Goal: Task Accomplishment & Management: Manage account settings

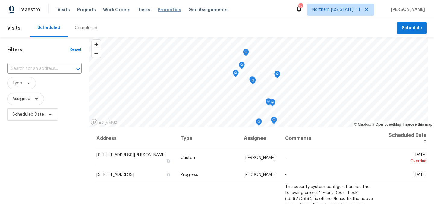
click at [158, 9] on span "Properties" at bounding box center [170, 10] width 24 height 6
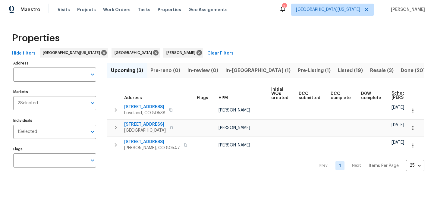
click at [366, 66] on button "Resale (3)" at bounding box center [381, 71] width 31 height 16
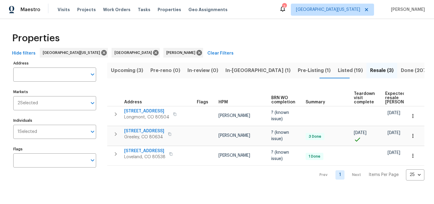
click at [273, 31] on div "Properties" at bounding box center [217, 38] width 415 height 19
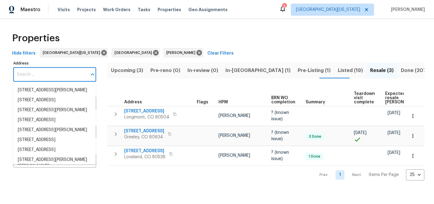
click at [58, 72] on input "Address" at bounding box center [50, 74] width 74 height 14
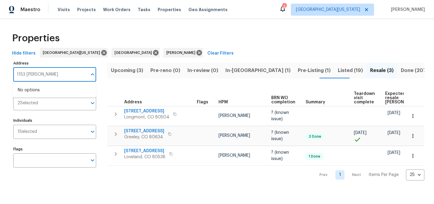
type input "1153 sherman"
click at [74, 90] on li "1153 Sherman St Longmont CO 80501" at bounding box center [54, 90] width 83 height 10
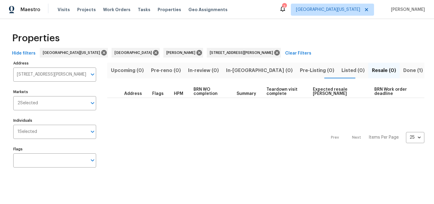
click at [403, 72] on span "Done (1)" at bounding box center [413, 70] width 20 height 8
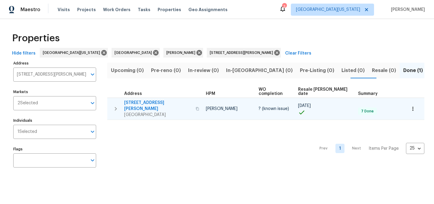
click at [148, 100] on span "1153 Sherman St" at bounding box center [158, 106] width 68 height 12
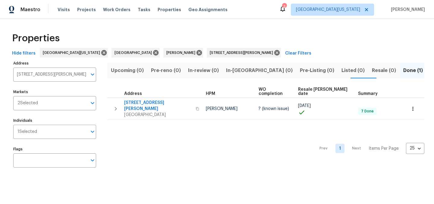
click at [316, 48] on div "Hide filters Northern Colorado Denver John Gonzalez 1153 Sherman St Longmont CO…" at bounding box center [217, 53] width 415 height 11
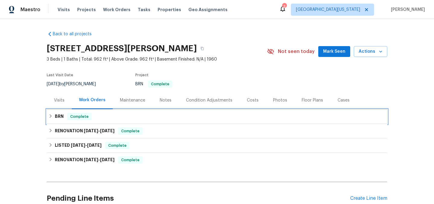
click at [56, 117] on h6 "BRN" at bounding box center [59, 116] width 9 height 7
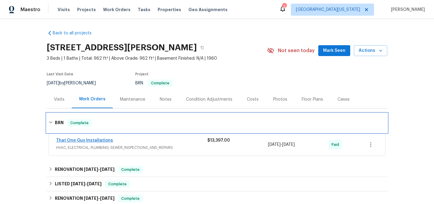
scroll to position [1, 0]
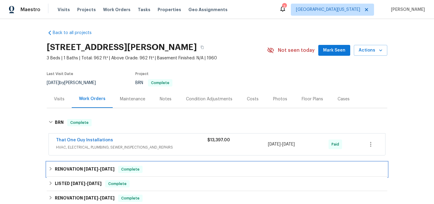
click at [49, 170] on icon at bounding box center [51, 169] width 4 height 4
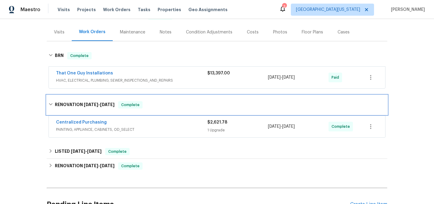
scroll to position [64, 0]
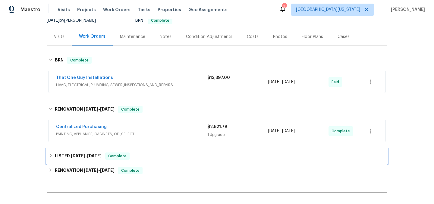
click at [50, 156] on icon at bounding box center [51, 155] width 4 height 4
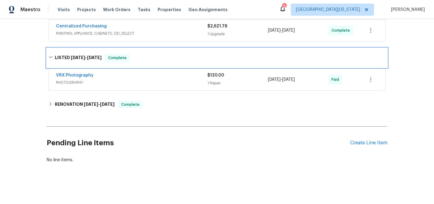
scroll to position [169, 0]
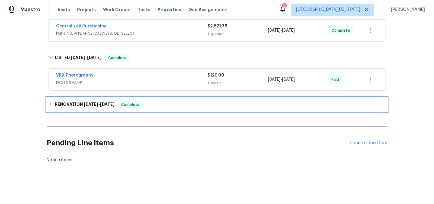
click at [50, 102] on icon at bounding box center [51, 104] width 4 height 4
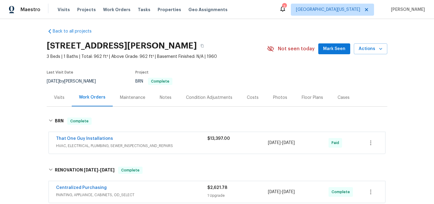
scroll to position [0, 0]
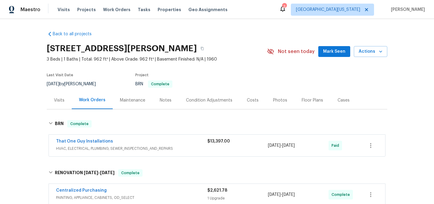
click at [260, 52] on div "1153 Sherman St, Longmont, CO 80501" at bounding box center [157, 49] width 220 height 16
click at [248, 58] on span "3 Beds | 1 Baths | Total: 962 ft² | Above Grade: 962 ft² | Basement Finished: N…" at bounding box center [157, 59] width 220 height 6
click at [243, 41] on div "1153 Sherman St, Longmont, CO 80501" at bounding box center [157, 49] width 220 height 16
click at [76, 35] on link "Back to all projects" at bounding box center [76, 34] width 58 height 6
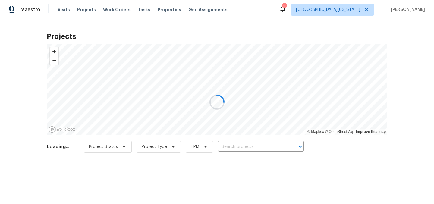
click at [160, 28] on div at bounding box center [217, 102] width 434 height 204
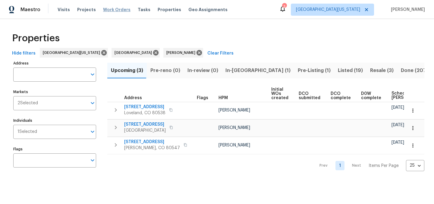
click at [114, 11] on span "Work Orders" at bounding box center [116, 10] width 27 height 6
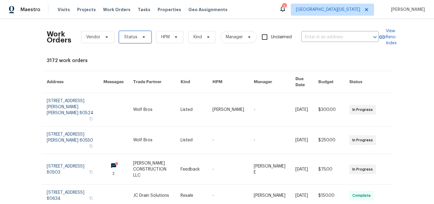
click at [135, 35] on span "Status" at bounding box center [135, 37] width 32 height 12
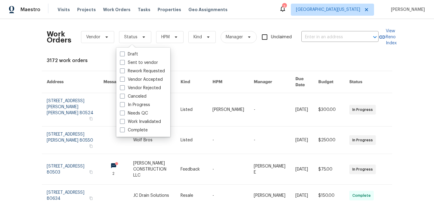
click at [216, 54] on div "Work Orders Vendor Status HPM Kind Manager Unclaimed ​ View Reno Index 3172 wor…" at bounding box center [217, 192] width 340 height 337
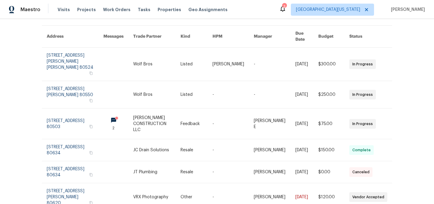
scroll to position [52, 0]
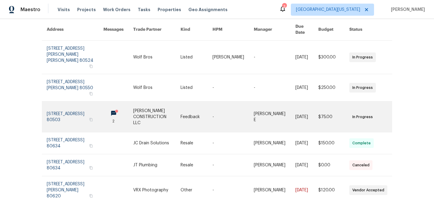
click at [61, 102] on link at bounding box center [75, 117] width 57 height 30
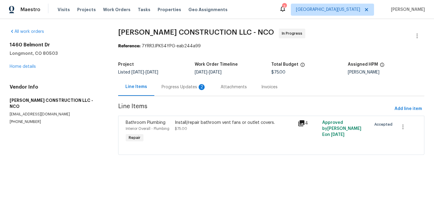
click at [188, 87] on div "Progress Updates 2" at bounding box center [184, 87] width 45 height 6
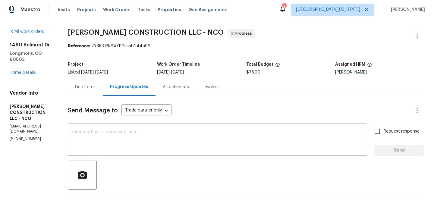
click at [84, 86] on div "Line Items" at bounding box center [85, 87] width 20 height 6
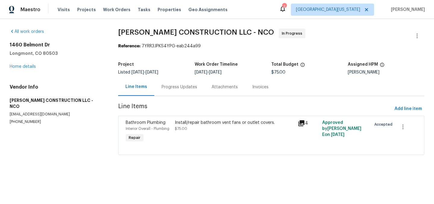
click at [192, 123] on div "Install/repair bathroom vent fans or outlet covers." at bounding box center [234, 123] width 119 height 6
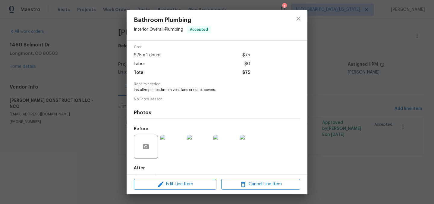
scroll to position [53, 0]
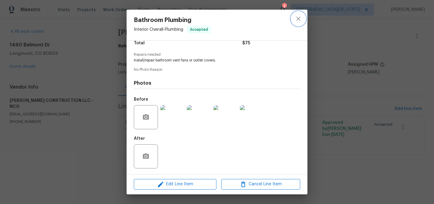
click at [297, 19] on icon "close" at bounding box center [298, 18] width 7 height 7
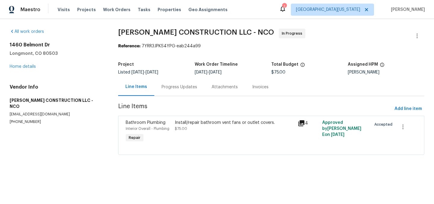
click at [106, 66] on div "All work orders 1460 Belmont Dr Longmont, CO 80503 Home details Vendor Info ESP…" at bounding box center [217, 95] width 434 height 153
click at [111, 10] on span "Work Orders" at bounding box center [116, 10] width 27 height 6
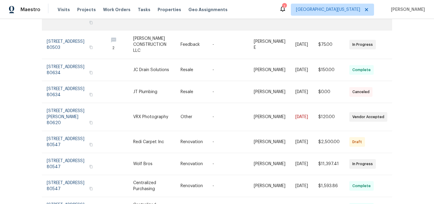
scroll to position [134, 0]
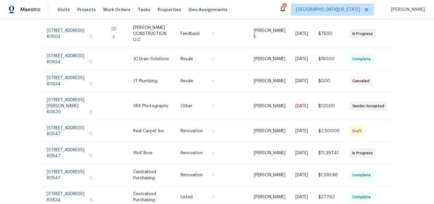
click at [416, 66] on div "Work Orders Vendor Status HPM Kind Manager Unclaimed ​ View Reno Index 3172 wor…" at bounding box center [217, 111] width 434 height 185
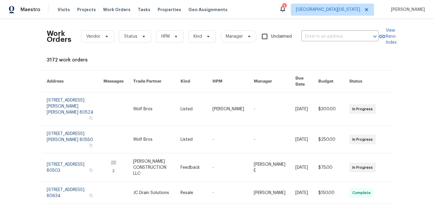
scroll to position [0, 0]
click at [128, 33] on span "Status" at bounding box center [135, 37] width 32 height 12
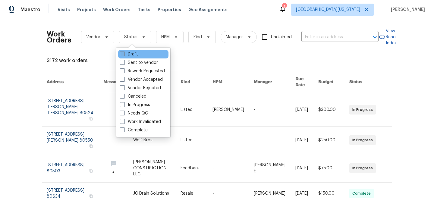
click at [134, 53] on label "Draft" at bounding box center [129, 54] width 18 height 6
click at [124, 53] on input "Draft" at bounding box center [122, 53] width 4 height 4
checkbox input "true"
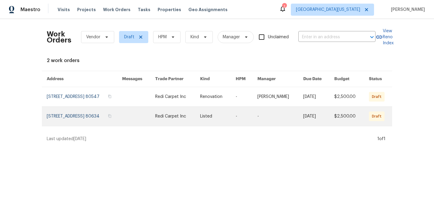
click at [79, 115] on link at bounding box center [84, 116] width 75 height 19
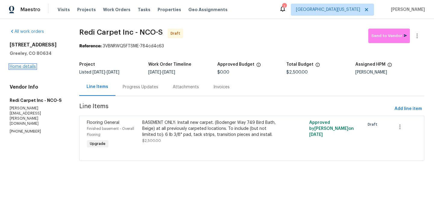
click at [28, 67] on link "Home details" at bounding box center [23, 66] width 26 height 4
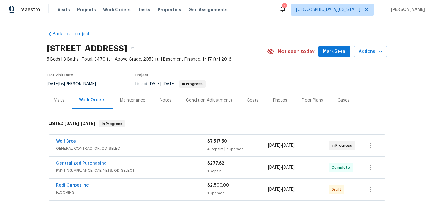
click at [305, 101] on div "Floor Plans" at bounding box center [312, 100] width 21 height 6
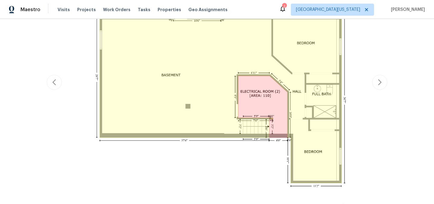
scroll to position [184, 0]
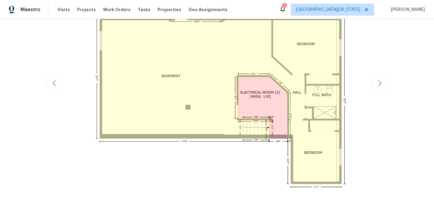
click at [262, 84] on img at bounding box center [217, 82] width 296 height 265
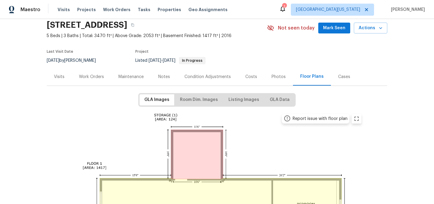
scroll to position [0, 0]
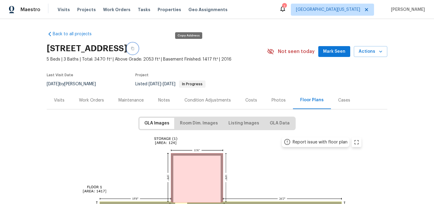
click at [134, 49] on icon "button" at bounding box center [132, 48] width 3 height 3
click at [58, 99] on div "Visits" at bounding box center [59, 100] width 11 height 6
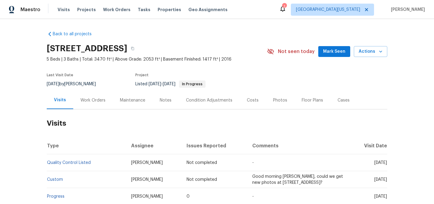
click at [93, 102] on div "Work Orders" at bounding box center [92, 100] width 25 height 6
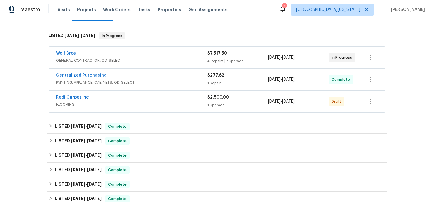
scroll to position [80, 0]
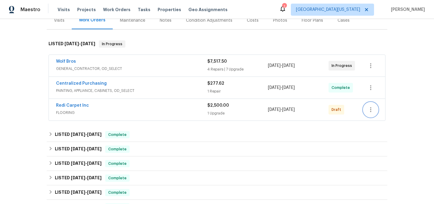
click at [371, 113] on icon "button" at bounding box center [370, 109] width 7 height 7
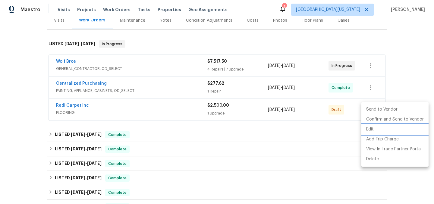
click at [372, 129] on li "Edit" at bounding box center [394, 129] width 67 height 10
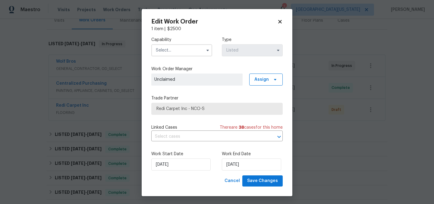
click at [187, 52] on input "text" at bounding box center [181, 50] width 61 height 12
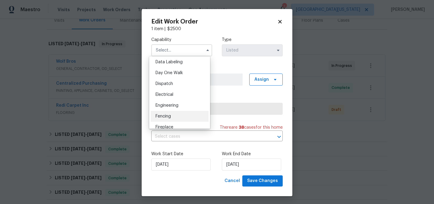
scroll to position [176, 0]
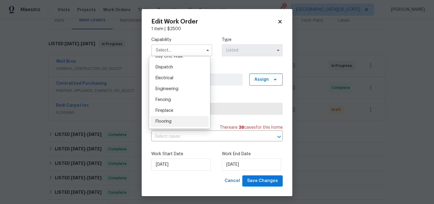
click at [174, 126] on div "Flooring" at bounding box center [180, 121] width 58 height 11
type input "Flooring"
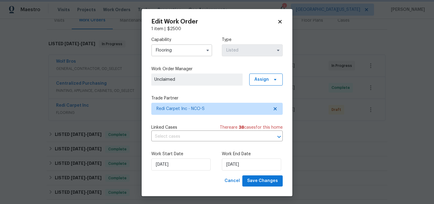
scroll to position [192, 0]
click at [225, 91] on div "Capability Flooring Type Listed Work Order Manager Unclaimed Assign Trade Partn…" at bounding box center [216, 103] width 131 height 143
click at [194, 81] on span "Unclaimed" at bounding box center [196, 80] width 85 height 6
click at [254, 78] on span "Assign" at bounding box center [261, 80] width 14 height 6
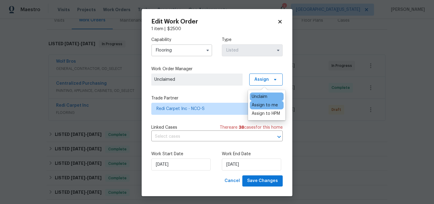
click at [262, 104] on div "Assign to me" at bounding box center [265, 105] width 26 height 6
click at [218, 97] on label "Trade Partner" at bounding box center [216, 98] width 131 height 6
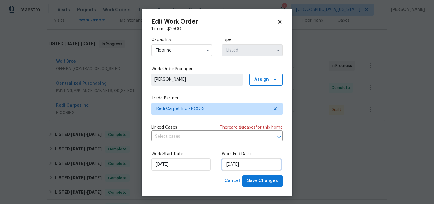
select select "8"
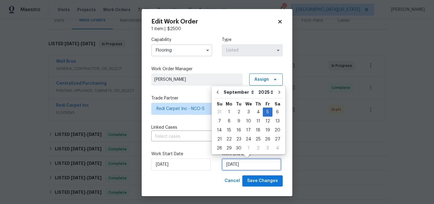
click at [233, 166] on input "9/5/2025" at bounding box center [251, 164] width 59 height 12
click at [249, 113] on div "3" at bounding box center [248, 112] width 10 height 8
type input "9/3/2025"
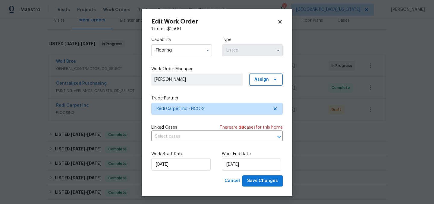
click at [200, 179] on div "Cancel Save Changes" at bounding box center [216, 180] width 131 height 11
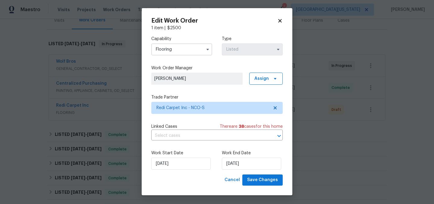
scroll to position [1, 0]
click at [259, 181] on span "Save Changes" at bounding box center [262, 180] width 31 height 8
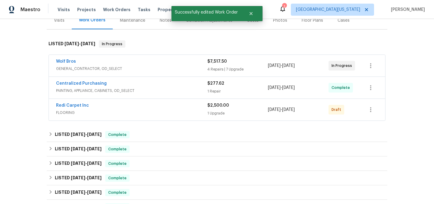
scroll to position [0, 0]
click at [74, 107] on link "Redi Carpet Inc" at bounding box center [72, 105] width 33 height 4
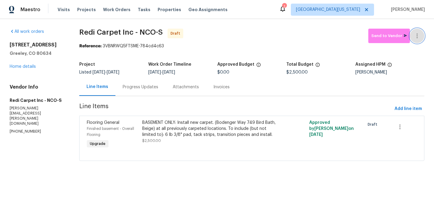
click at [413, 36] on icon "button" at bounding box center [416, 35] width 7 height 7
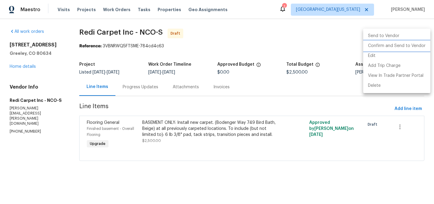
click at [411, 43] on li "Confirm and Send to Vendor" at bounding box center [396, 46] width 67 height 10
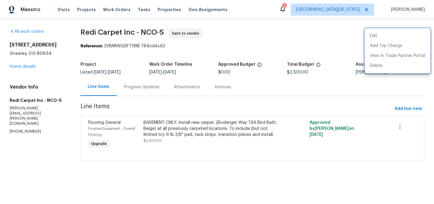
click at [281, 39] on div at bounding box center [217, 102] width 434 height 204
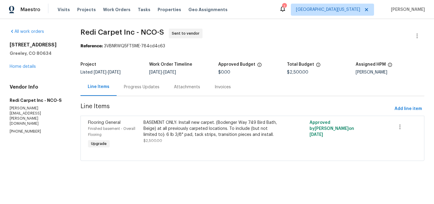
click at [142, 87] on div "Progress Updates" at bounding box center [142, 87] width 36 height 6
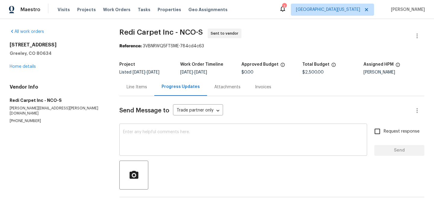
click at [218, 135] on textarea at bounding box center [243, 140] width 240 height 21
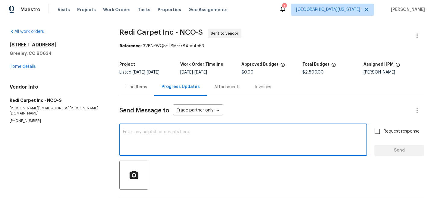
paste textarea "Hello Cheryl: Will you please schedule for measure asap? Our preferred install …"
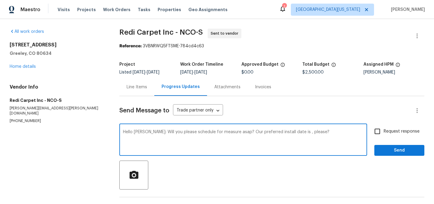
click at [236, 131] on textarea "Hello Cheryl: Will you please schedule for measure asap? Our preferred install …" at bounding box center [243, 140] width 240 height 21
click at [292, 133] on textarea "Hello Cheryl: Will you please schedule for measure asap? Our preferred install …" at bounding box center [243, 140] width 240 height 21
drag, startPoint x: 254, startPoint y: 147, endPoint x: 267, endPoint y: 140, distance: 15.2
click at [254, 147] on textarea "Hello Cheryl: Will you please schedule for measure asap? Our preferred install …" at bounding box center [243, 140] width 240 height 21
click at [327, 143] on textarea "Hello Cheryl: Will you please schedule for measure asap? Our preferred install …" at bounding box center [243, 140] width 240 height 21
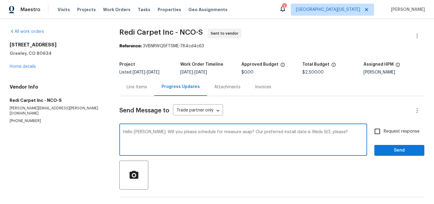
type textarea "Hello Cheryl: Will you please schedule for measure asap? Our preferred install …"
click at [372, 131] on input "Request response" at bounding box center [377, 131] width 13 height 13
checkbox input "true"
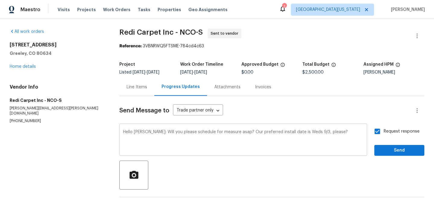
click at [269, 144] on textarea "Hello Cheryl: Will you please schedule for measure asap? Our preferred install …" at bounding box center [243, 140] width 240 height 21
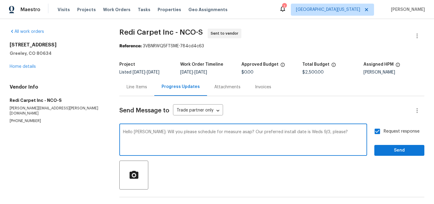
click at [346, 133] on textarea "Hello Cheryl: Will you please schedule for measure asap? Our preferred install …" at bounding box center [243, 140] width 240 height 21
click at [350, 133] on textarea "Hello Cheryl: Will you please schedule for measure asap? Our preferred install …" at bounding box center [243, 140] width 240 height 21
click at [250, 136] on textarea "Hello Cheryl: Will you please schedule for measure asap? Our preferred install …" at bounding box center [243, 140] width 240 height 21
type textarea "Hello Cheryl: Will you please schedule for measure asap? Our preferred install …"
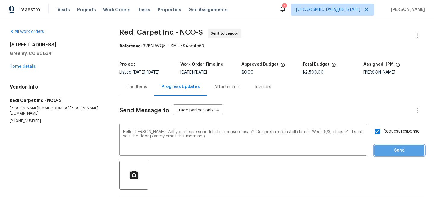
click at [392, 152] on span "Send" at bounding box center [399, 151] width 40 height 8
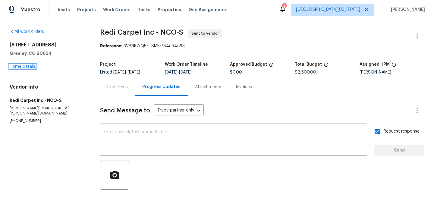
click at [24, 67] on link "Home details" at bounding box center [23, 66] width 26 height 4
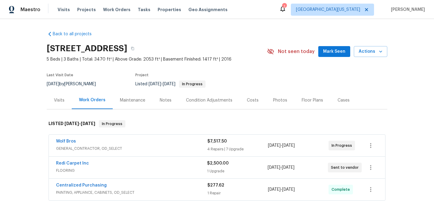
click at [265, 71] on section "5701 W 5th St, Greeley, CO 80634 5 Beds | 3 Baths | Total: 3470 ft² | Above Gra…" at bounding box center [217, 66] width 340 height 51
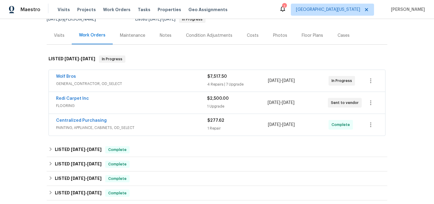
scroll to position [12, 0]
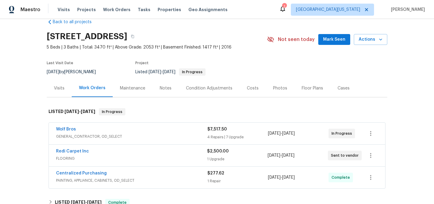
click at [160, 90] on div "Notes" at bounding box center [166, 88] width 12 height 6
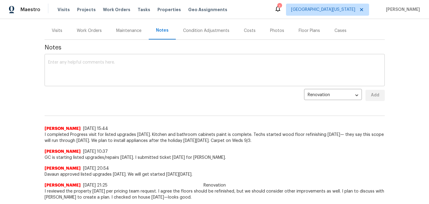
scroll to position [72, 0]
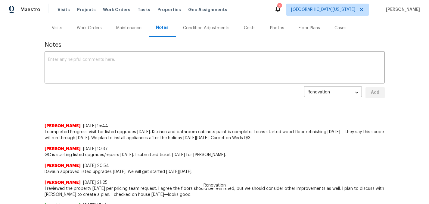
click at [259, 155] on span "GC is starting listed upgrades/repairs today. I submitted ticket today for TOM." at bounding box center [215, 155] width 340 height 6
click at [303, 156] on span "GC is starting listed upgrades/repairs today. I submitted ticket today for TOM." at bounding box center [215, 155] width 340 height 6
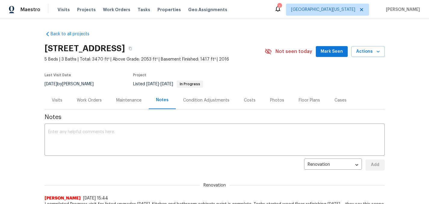
click at [238, 51] on div "5701 W 5th St, Greeley, CO 80634" at bounding box center [155, 49] width 220 height 16
click at [132, 49] on icon "button" at bounding box center [130, 48] width 3 height 3
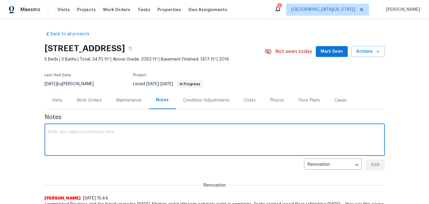
click at [140, 138] on textarea at bounding box center [214, 140] width 333 height 21
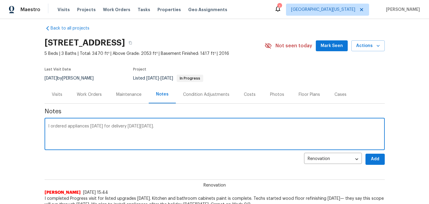
type textarea "I ordered appliances today for delivery on Tues 9/2."
click at [374, 160] on span "Add" at bounding box center [376, 159] width 10 height 8
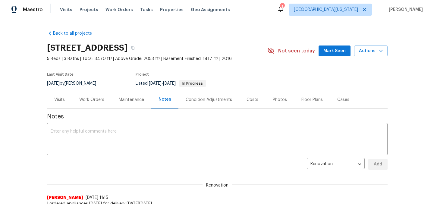
scroll to position [0, 0]
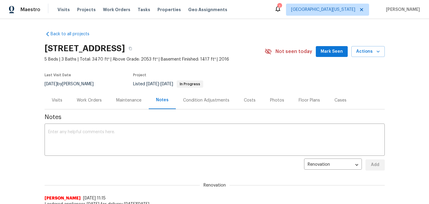
click at [242, 77] on div "Project" at bounding box center [191, 76] width 116 height 7
click at [117, 23] on div "Back to all projects 5701 W 5th St, Greeley, CO 80634 5 Beds | 3 Baths | Total:…" at bounding box center [214, 111] width 429 height 185
click at [62, 10] on span "Visits" at bounding box center [64, 10] width 12 height 6
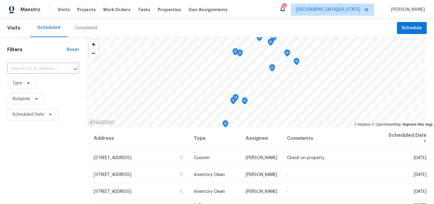
click at [236, 24] on div "Scheduled Completed" at bounding box center [213, 28] width 367 height 18
click at [258, 25] on div "Scheduled Completed" at bounding box center [213, 28] width 367 height 18
click at [41, 67] on input "text" at bounding box center [34, 68] width 55 height 9
type input "5701"
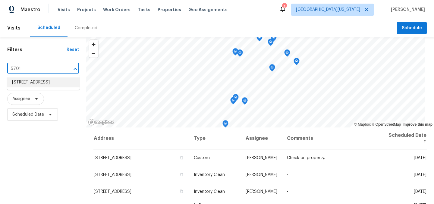
click at [49, 82] on li "[STREET_ADDRESS]" at bounding box center [43, 82] width 72 height 10
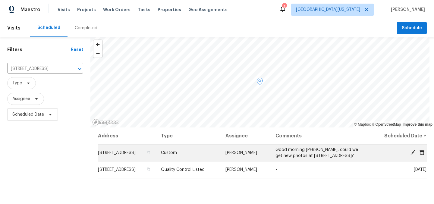
click at [410, 154] on icon at bounding box center [412, 152] width 5 height 5
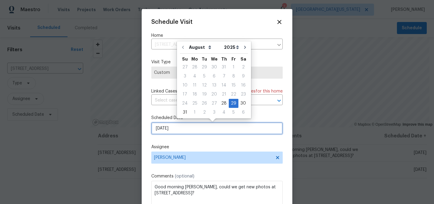
click at [244, 127] on input "8/29/2025" at bounding box center [216, 128] width 131 height 12
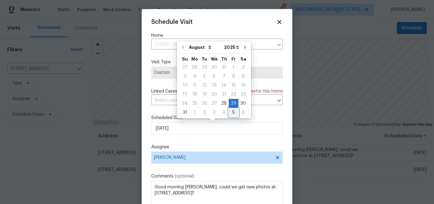
click at [232, 111] on div "5" at bounding box center [234, 112] width 10 height 8
type input "9/5/2025"
select select "8"
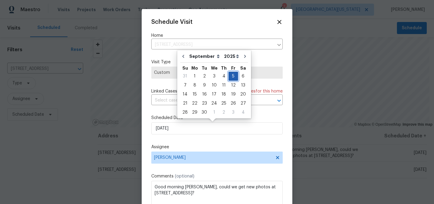
click at [232, 74] on div "5" at bounding box center [233, 76] width 10 height 8
click at [244, 143] on div "Schedule Visit Home 5701 W 5th St, Greeley, CO 80634 ​ Visit Type Custom Linked…" at bounding box center [216, 120] width 131 height 202
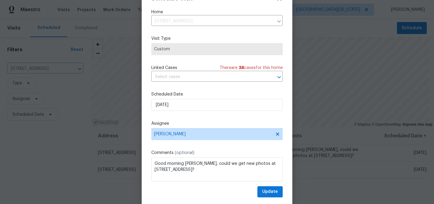
scroll to position [25, 0]
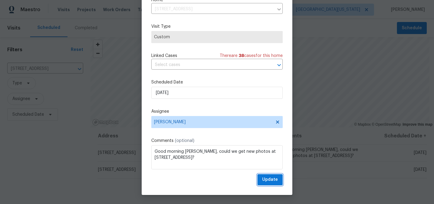
click at [262, 180] on span "Update" at bounding box center [270, 180] width 16 height 8
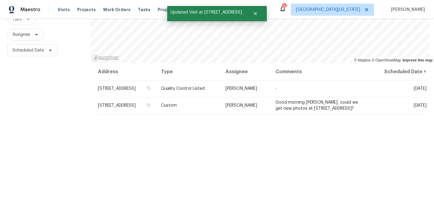
scroll to position [65, 0]
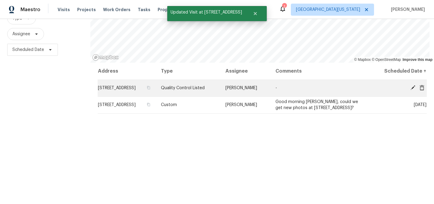
click at [410, 89] on icon at bounding box center [412, 87] width 5 height 5
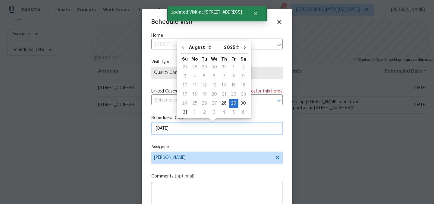
click at [189, 127] on input "8/29/2025" at bounding box center [216, 128] width 131 height 12
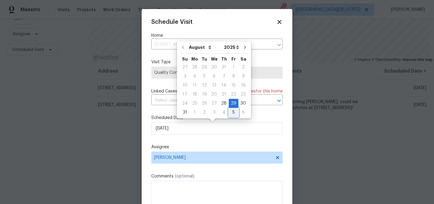
click at [229, 112] on div "5" at bounding box center [234, 112] width 10 height 8
type input "9/5/2025"
select select "8"
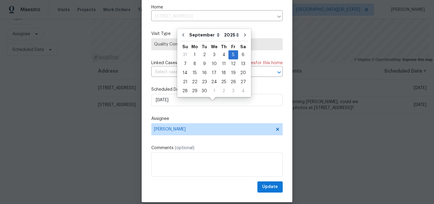
scroll to position [25, 0]
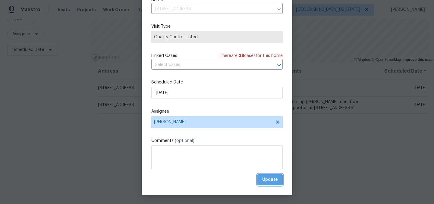
click at [272, 177] on button "Update" at bounding box center [269, 179] width 25 height 11
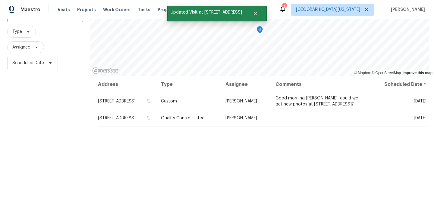
scroll to position [0, 0]
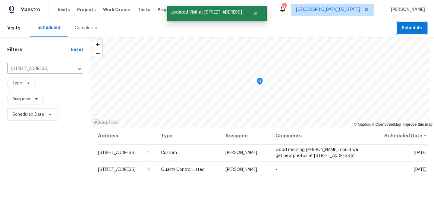
click at [407, 27] on span "Schedule" at bounding box center [412, 28] width 20 height 8
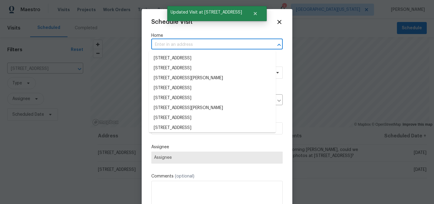
click at [175, 43] on input "text" at bounding box center [208, 44] width 114 height 9
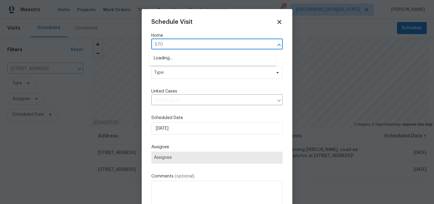
type input "5701"
click at [184, 62] on li "5701 W 5th St, Greeley, CO 80634" at bounding box center [212, 58] width 127 height 10
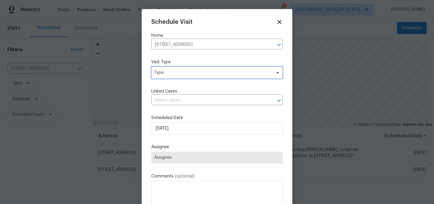
click at [187, 73] on span "Type" at bounding box center [212, 73] width 117 height 6
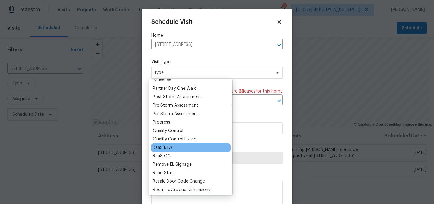
scroll to position [310, 0]
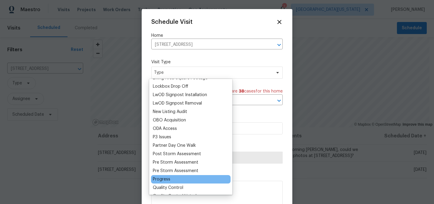
click at [171, 179] on div "Progress" at bounding box center [191, 179] width 80 height 8
click at [165, 181] on div "Progress" at bounding box center [161, 179] width 17 height 6
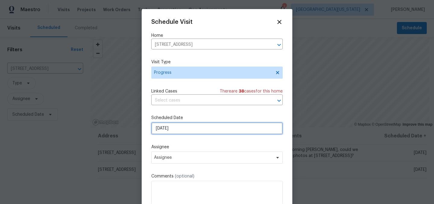
click at [183, 126] on input "8/28/2025" at bounding box center [216, 128] width 131 height 12
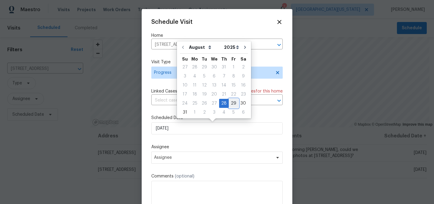
click at [229, 103] on div "29" at bounding box center [234, 103] width 10 height 8
type input "8/29/2025"
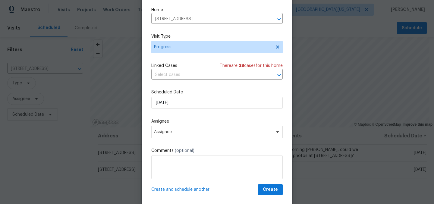
scroll to position [25, 0]
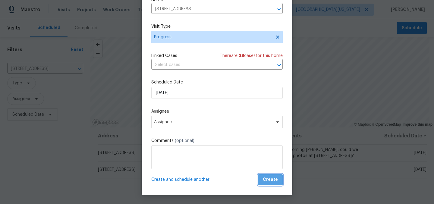
click at [272, 181] on button "Create" at bounding box center [270, 179] width 25 height 11
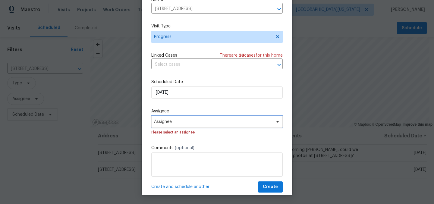
click at [180, 121] on span "Assignee" at bounding box center [213, 121] width 118 height 5
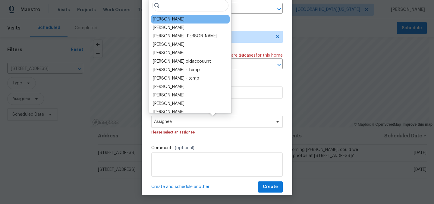
click at [175, 16] on div "[PERSON_NAME]" at bounding box center [190, 19] width 79 height 8
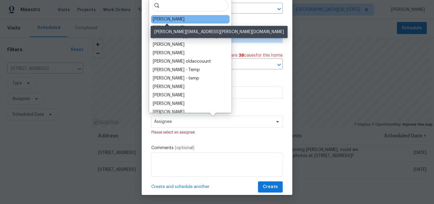
click at [175, 17] on div "[PERSON_NAME]" at bounding box center [169, 19] width 32 height 6
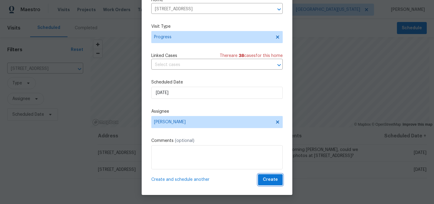
click at [267, 180] on span "Create" at bounding box center [270, 180] width 15 height 8
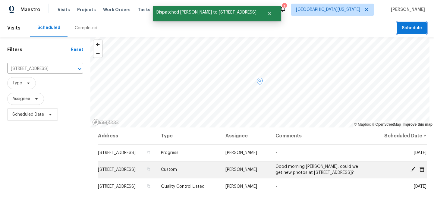
scroll to position [0, 0]
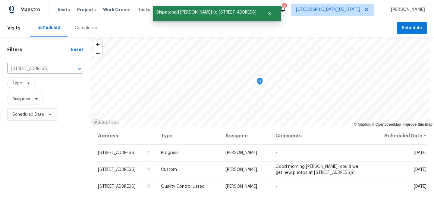
click at [62, 166] on div "Filters Reset 5701 W 5th St, Greeley, CO 80634 ​ Type Assignee Scheduled Date" at bounding box center [45, 164] width 90 height 254
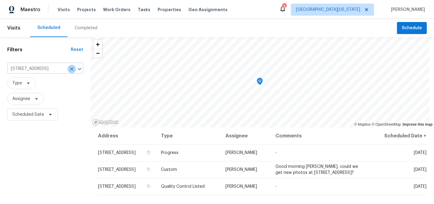
click at [73, 71] on icon "Clear" at bounding box center [72, 69] width 6 height 6
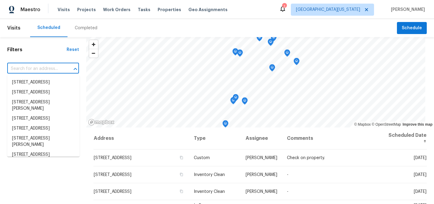
click at [50, 73] on input "text" at bounding box center [34, 68] width 55 height 9
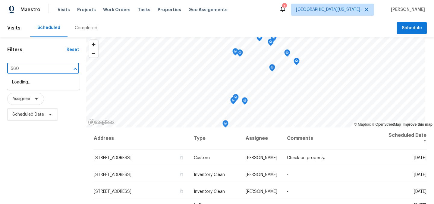
type input "5606"
click at [54, 86] on li "5606 Calgary St, Timnath, CO 80547" at bounding box center [43, 82] width 72 height 10
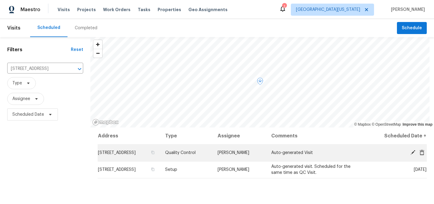
click at [410, 155] on icon at bounding box center [412, 152] width 5 height 5
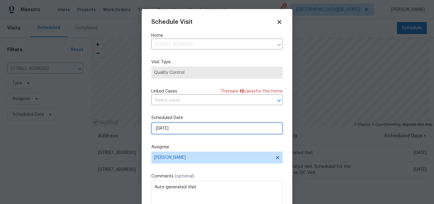
click at [200, 133] on input "9/23/2025" at bounding box center [216, 128] width 131 height 12
select select "8"
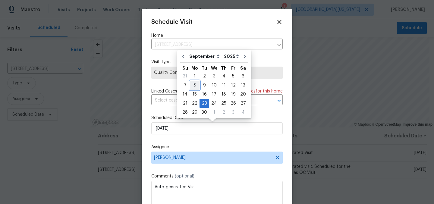
click at [193, 85] on div "8" at bounding box center [195, 85] width 10 height 8
type input "9/8/2025"
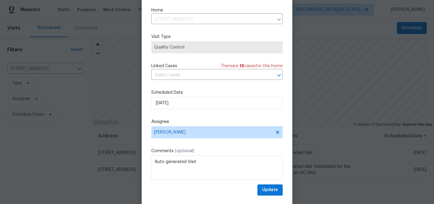
scroll to position [25, 0]
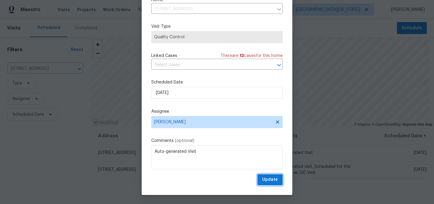
click at [266, 182] on span "Update" at bounding box center [270, 180] width 16 height 8
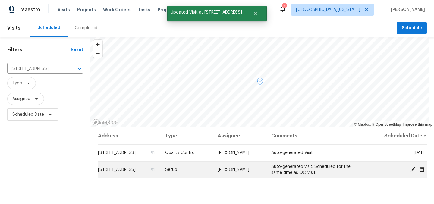
click at [410, 171] on icon at bounding box center [412, 169] width 5 height 5
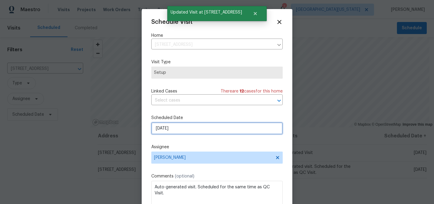
select select "8"
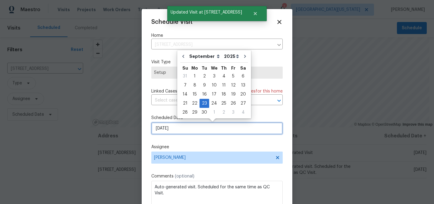
click at [194, 129] on input "9/23/2025" at bounding box center [216, 128] width 131 height 12
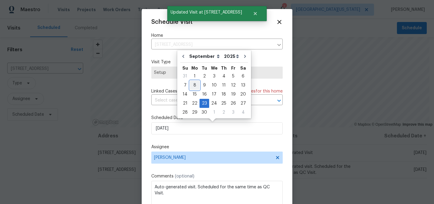
click at [196, 86] on div "8" at bounding box center [195, 85] width 10 height 8
type input "9/8/2025"
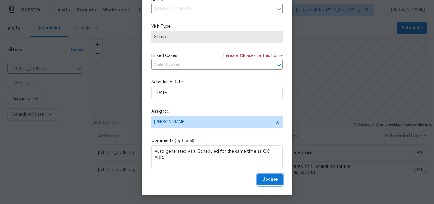
click at [267, 180] on span "Update" at bounding box center [270, 180] width 16 height 8
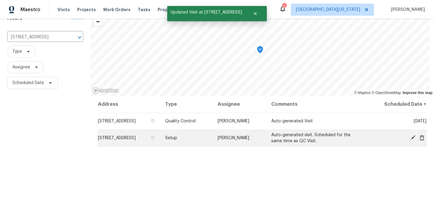
scroll to position [0, 0]
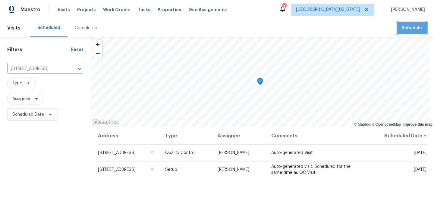
click at [404, 30] on span "Schedule" at bounding box center [412, 28] width 20 height 8
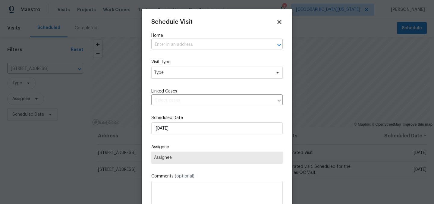
click at [180, 48] on input "text" at bounding box center [208, 44] width 114 height 9
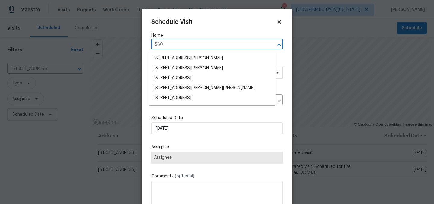
type input "5606"
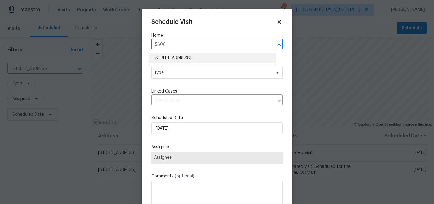
click at [183, 59] on li "5606 Calgary St, Timnath, CO 80547" at bounding box center [212, 58] width 127 height 10
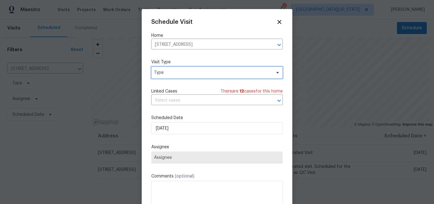
click at [180, 70] on span "Type" at bounding box center [212, 73] width 117 height 6
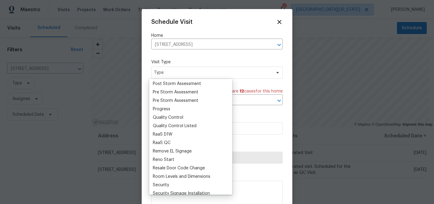
scroll to position [363, 0]
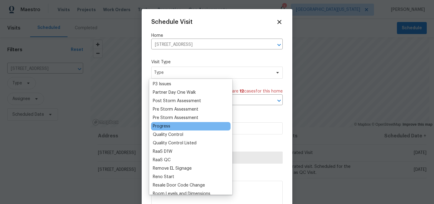
click at [169, 127] on div "Progress" at bounding box center [161, 126] width 17 height 6
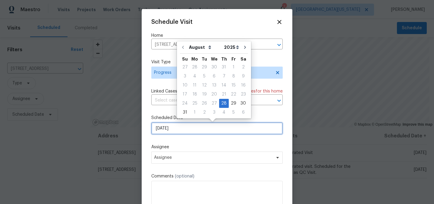
click at [205, 133] on input "[DATE]" at bounding box center [216, 128] width 131 height 12
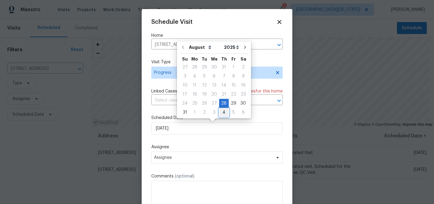
click at [219, 112] on div "4" at bounding box center [224, 112] width 10 height 8
type input "9/4/2025"
select select "8"
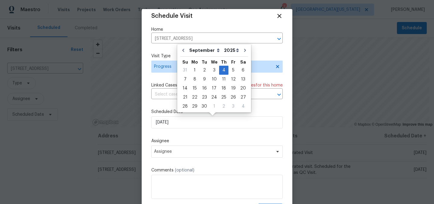
scroll to position [11, 0]
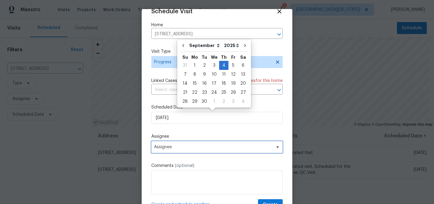
click at [229, 149] on span "Assignee" at bounding box center [216, 147] width 131 height 12
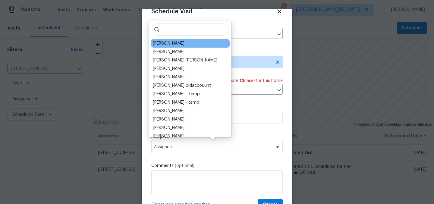
click at [181, 44] on div "[PERSON_NAME]" at bounding box center [190, 43] width 79 height 8
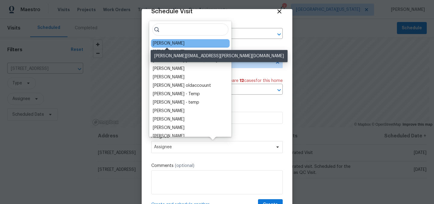
click at [167, 43] on div "[PERSON_NAME]" at bounding box center [169, 43] width 32 height 6
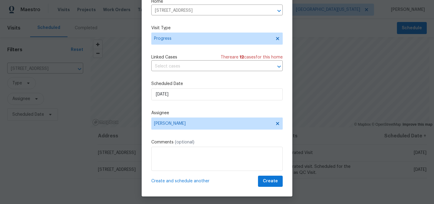
scroll to position [25, 0]
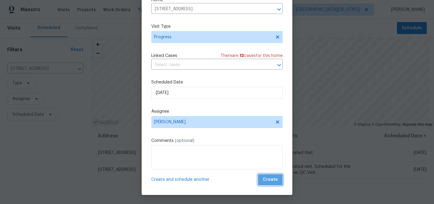
click at [268, 183] on span "Create" at bounding box center [270, 180] width 15 height 8
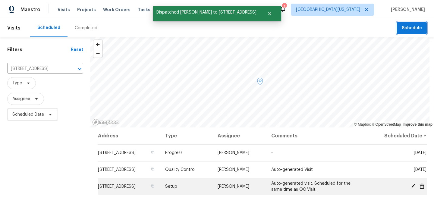
scroll to position [0, 0]
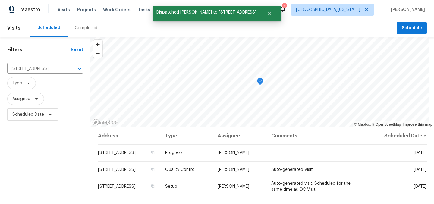
click at [42, 143] on div "Filters Reset 5606 Calgary St, Timnath, CO 80547 ​ Type Assignee Scheduled Date" at bounding box center [45, 164] width 90 height 254
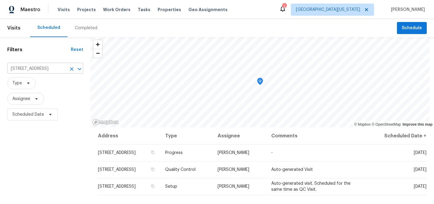
click at [54, 68] on input "5606 Calgary St, Timnath, CO 80547" at bounding box center [36, 68] width 59 height 9
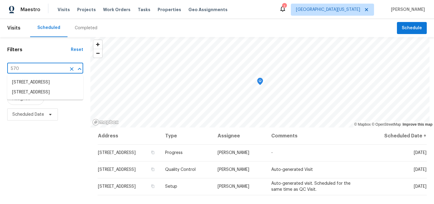
type input "5701"
click at [44, 86] on li "5701 W 5th St, Greeley, CO 80634" at bounding box center [45, 82] width 76 height 10
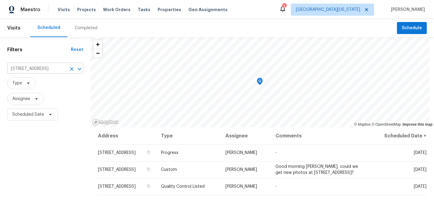
click at [55, 69] on input "5701 W 5th St, Greeley, CO 80634" at bounding box center [36, 68] width 59 height 9
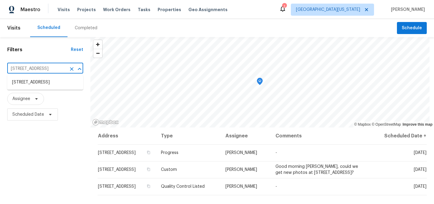
click at [55, 69] on input "5701 W 5th St, Greeley, CO 80634" at bounding box center [36, 68] width 59 height 9
type input "CALGARY"
click at [60, 97] on li "5606 Calgary St, Timnath, CO 80547" at bounding box center [45, 92] width 76 height 10
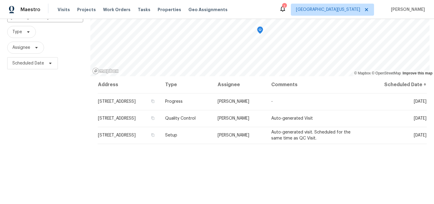
scroll to position [58, 0]
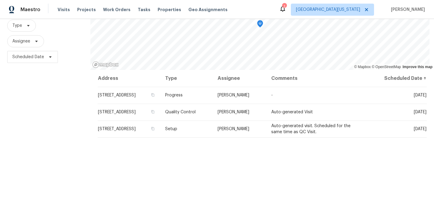
click at [51, 121] on div "Filters Reset 5606 Calgary St, Timnath, CO 80547 ​ Type Assignee Scheduled Date" at bounding box center [45, 107] width 90 height 254
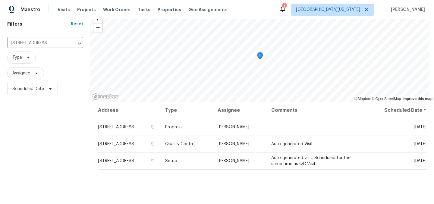
scroll to position [0, 0]
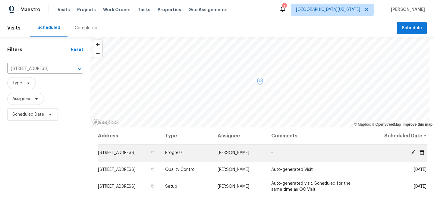
click at [135, 156] on td "5606 Calgary St, Timnath, CO 80547" at bounding box center [129, 152] width 63 height 17
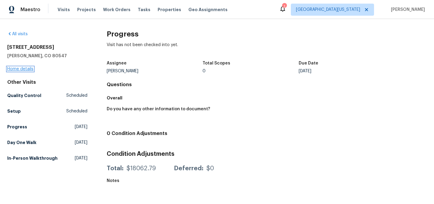
click at [17, 68] on link "Home details" at bounding box center [20, 69] width 26 height 4
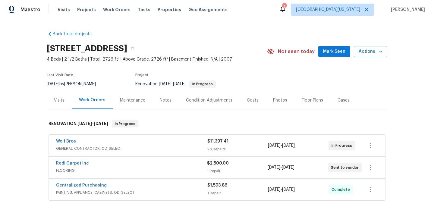
click at [247, 101] on div "Costs" at bounding box center [253, 100] width 12 height 6
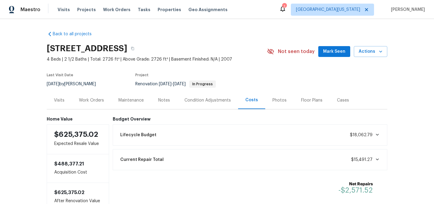
click at [87, 100] on div "Work Orders" at bounding box center [91, 100] width 25 height 6
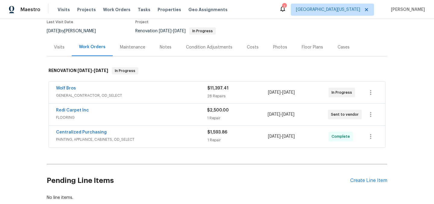
scroll to position [67, 0]
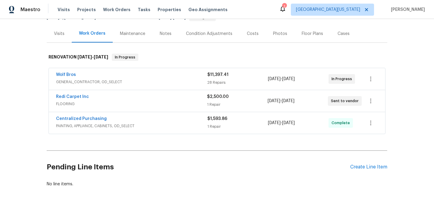
click at [126, 100] on div "Redi Carpet Inc" at bounding box center [131, 97] width 151 height 7
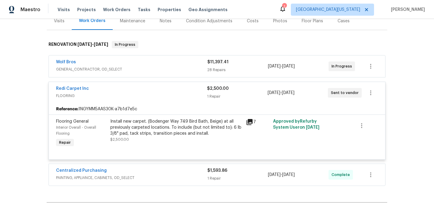
scroll to position [107, 0]
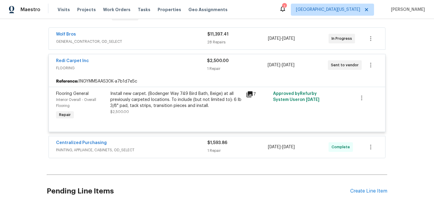
click at [120, 58] on div "Redi Carpet Inc" at bounding box center [131, 61] width 151 height 7
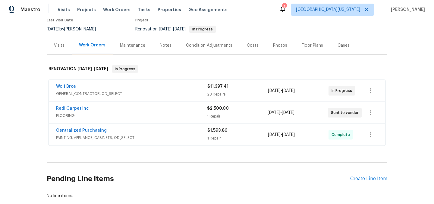
scroll to position [0, 0]
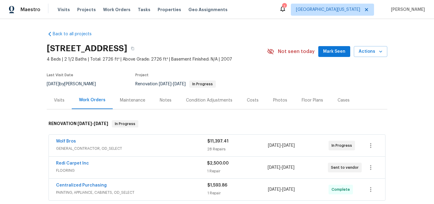
click at [240, 68] on section "5606 Calgary St, Timnath, CO 80547 4 Beds | 2 1/2 Baths | Total: 2726 ft² | Abo…" at bounding box center [217, 66] width 340 height 51
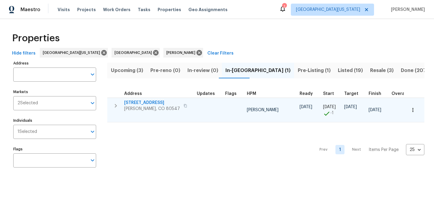
click at [141, 102] on span "[STREET_ADDRESS]" at bounding box center [152, 103] width 56 height 6
click at [143, 102] on span "[STREET_ADDRESS]" at bounding box center [152, 103] width 56 height 6
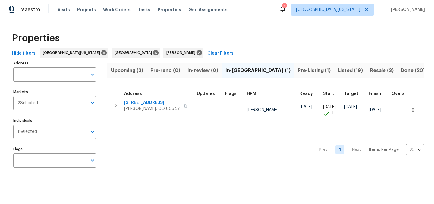
click at [260, 44] on div "Properties" at bounding box center [217, 38] width 415 height 19
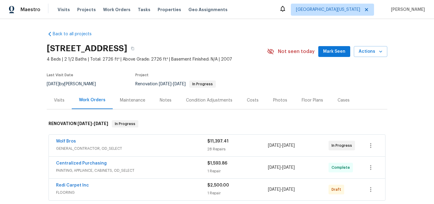
scroll to position [39, 0]
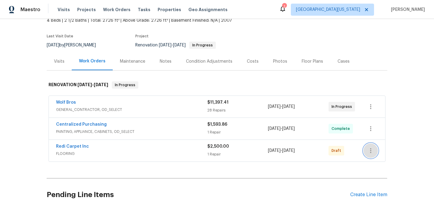
click at [373, 152] on button "button" at bounding box center [370, 150] width 14 height 14
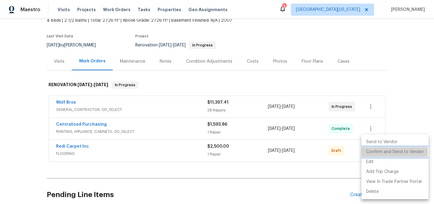
click at [380, 152] on li "Confirm and Send to Vendor" at bounding box center [394, 152] width 67 height 10
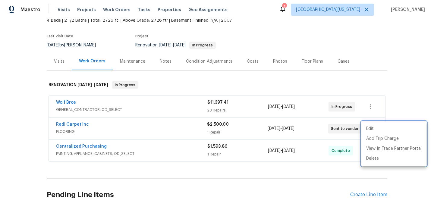
click at [353, 42] on div at bounding box center [217, 102] width 434 height 204
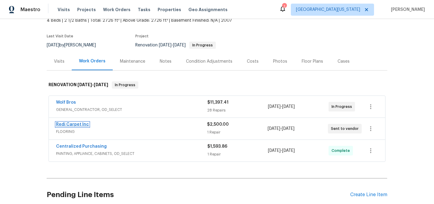
click at [70, 125] on link "Redi Carpet Inc" at bounding box center [72, 124] width 33 height 4
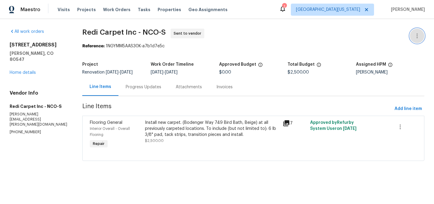
click at [413, 36] on icon "button" at bounding box center [416, 35] width 7 height 7
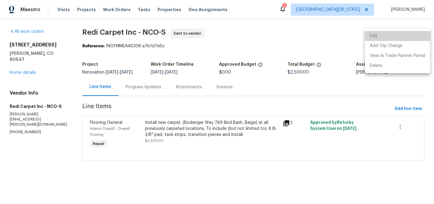
click at [404, 39] on li "Edit" at bounding box center [397, 36] width 65 height 10
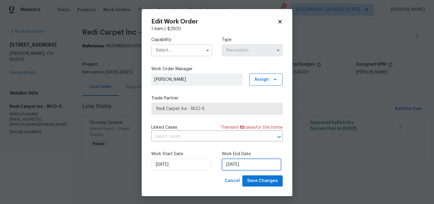
select select "8"
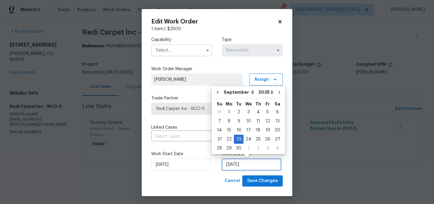
click at [255, 163] on input "[DATE]" at bounding box center [251, 164] width 59 height 12
click at [258, 114] on div "4" at bounding box center [257, 112] width 9 height 8
type input "[DATE]"
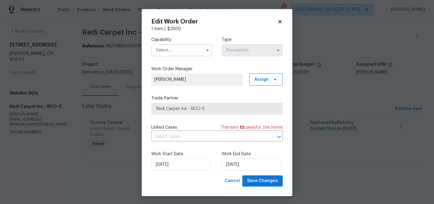
click at [194, 53] on input "text" at bounding box center [181, 50] width 61 height 12
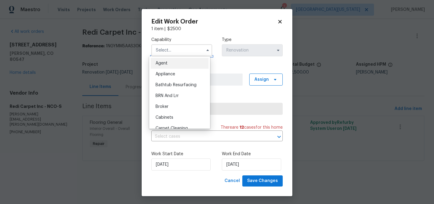
click at [191, 53] on input "text" at bounding box center [181, 50] width 61 height 12
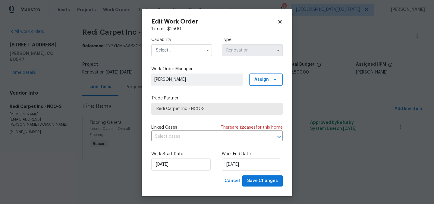
click at [193, 51] on input "text" at bounding box center [181, 50] width 61 height 12
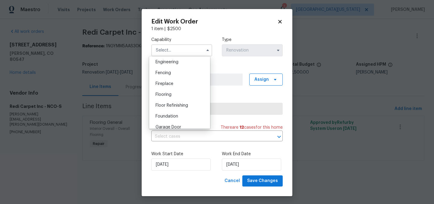
scroll to position [202, 0]
click at [172, 100] on div "Flooring" at bounding box center [180, 94] width 58 height 11
type input "Flooring"
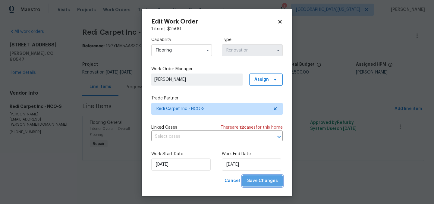
click at [263, 182] on span "Save Changes" at bounding box center [262, 181] width 31 height 8
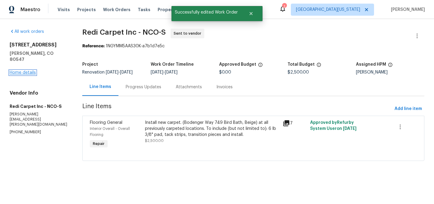
click at [31, 71] on link "Home details" at bounding box center [23, 73] width 26 height 4
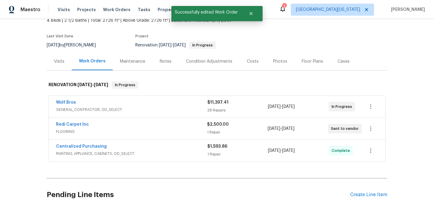
scroll to position [46, 0]
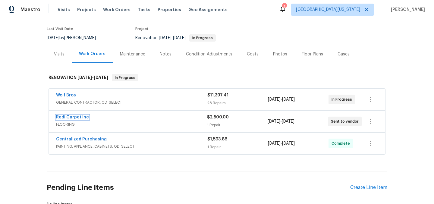
click at [74, 115] on link "Redi Carpet Inc" at bounding box center [72, 117] width 33 height 4
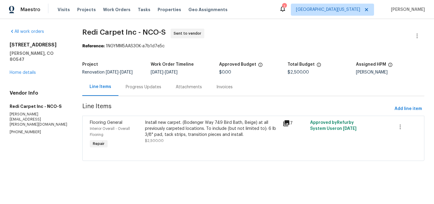
click at [134, 87] on div "Progress Updates" at bounding box center [144, 87] width 36 height 6
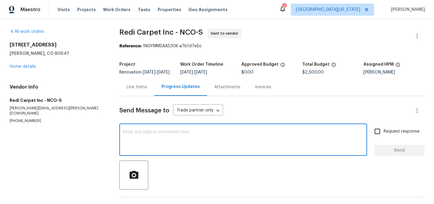
click at [184, 143] on textarea at bounding box center [243, 140] width 240 height 21
paste textarea "5701 W 5th St, Greeley, CO 80634"
click at [174, 133] on div "5701 W 5th St, Greeley, CO 80634 x ​" at bounding box center [243, 140] width 248 height 31
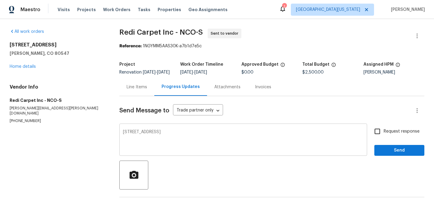
click at [174, 133] on div "5701 W 5th St, Greeley, CO 80634 x ​" at bounding box center [243, 140] width 248 height 31
click at [174, 135] on div "5701 W 5th St, Greeley, CO 80634 x ​" at bounding box center [243, 140] width 248 height 31
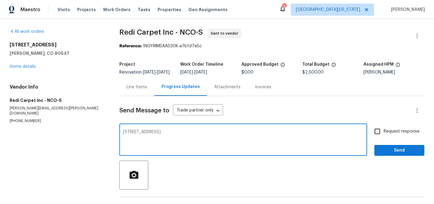
click at [174, 136] on textarea "5701 W 5th St, Greeley, CO 80634" at bounding box center [243, 140] width 240 height 21
click at [175, 136] on textarea "5701 W 5th St, Greeley, CO 80634" at bounding box center [243, 140] width 240 height 21
click at [186, 136] on textarea "5701 W 5th St, Greeley, CO 80634" at bounding box center [243, 140] width 240 height 21
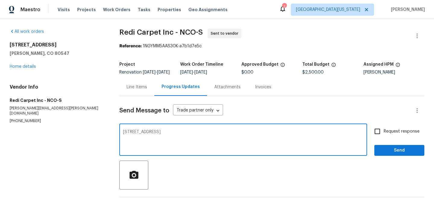
click at [186, 136] on textarea "5701 W 5th St, Greeley, CO 80634" at bounding box center [243, 140] width 240 height 21
type textarea "5"
paste textarea "Hello Cheryl: Will you please schedule for measure asap? Our preferred install …"
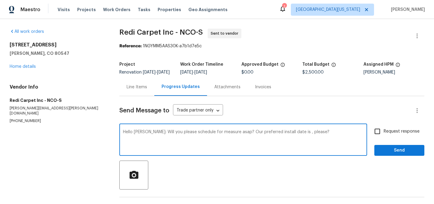
click at [291, 137] on textarea "Hello Cheryl: Will you please schedule for measure asap? Our preferred install …" at bounding box center [243, 140] width 240 height 21
type textarea "Hello Cheryl: Will you please schedule for measure asap? Our preferred install …"
click at [259, 162] on div "Send Message to Trade partner only Trade partner only ​ Hello Cheryl: Will you …" at bounding box center [271, 155] width 305 height 118
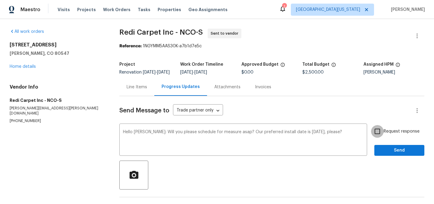
click at [374, 136] on input "Request response" at bounding box center [377, 131] width 13 height 13
checkbox input "true"
click at [388, 156] on button "Send" at bounding box center [399, 150] width 50 height 11
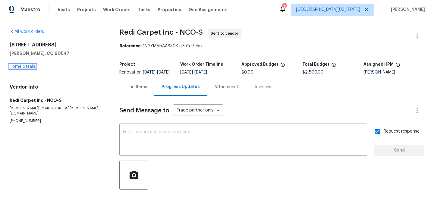
click at [32, 66] on link "Home details" at bounding box center [23, 66] width 26 height 4
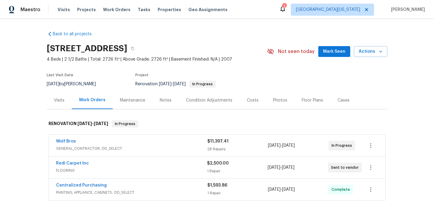
click at [232, 24] on div "Back to all projects 5606 Calgary St, Timnath, CO 80547 4 Beds | 2 1/2 Baths | …" at bounding box center [217, 111] width 434 height 185
click at [277, 39] on div "Back to all projects [STREET_ADDRESS] 4 Beds | 2 1/2 Baths | Total: 2726 ft² | …" at bounding box center [217, 142] width 340 height 232
click at [232, 30] on div "Back to all projects [STREET_ADDRESS] 4 Beds | 2 1/2 Baths | Total: 2726 ft² | …" at bounding box center [217, 142] width 340 height 232
click at [238, 39] on div "Back to all projects [STREET_ADDRESS] 4 Beds | 2 1/2 Baths | Total: 2726 ft² | …" at bounding box center [217, 142] width 340 height 232
click at [311, 24] on div "Back to all projects [STREET_ADDRESS] 4 Beds | 2 1/2 Baths | Total: 2726 ft² | …" at bounding box center [217, 111] width 434 height 185
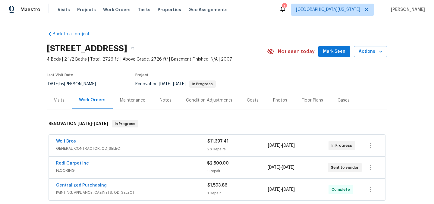
click at [161, 102] on div "Notes" at bounding box center [166, 100] width 12 height 6
click at [167, 101] on div "Notes" at bounding box center [166, 100] width 12 height 6
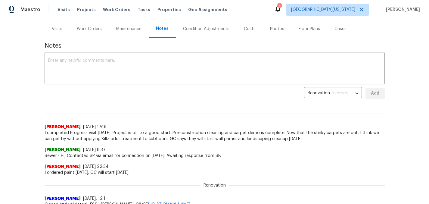
scroll to position [79, 0]
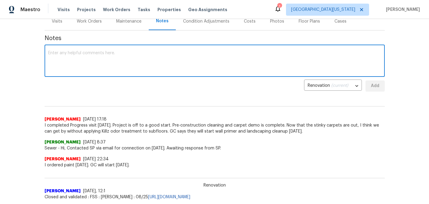
click at [208, 59] on textarea at bounding box center [214, 61] width 333 height 21
type textarea "I"
type textarea "Carpet is ordered for Thurs 9/4; awaiting confirmation from TP."
click at [376, 86] on span "Add" at bounding box center [376, 86] width 10 height 8
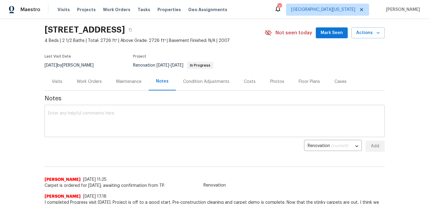
scroll to position [0, 0]
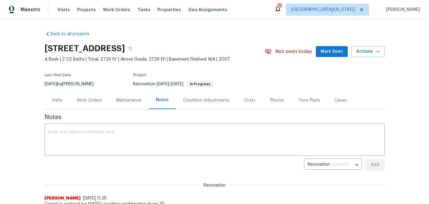
click at [270, 19] on div "Back to all projects 5606 Calgary St, Timnath, CO 80547 4 Beds | 2 1/2 Baths | …" at bounding box center [214, 111] width 429 height 185
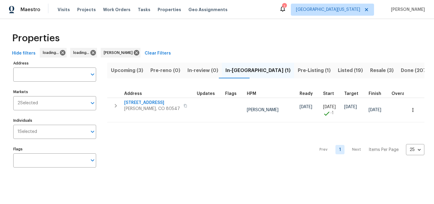
click at [313, 42] on div "Properties" at bounding box center [217, 38] width 415 height 19
click at [68, 71] on input "Address" at bounding box center [50, 74] width 74 height 14
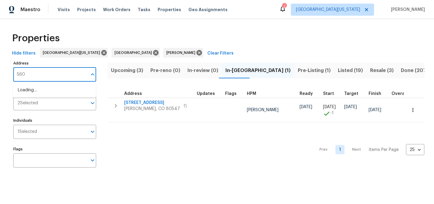
type input "5606"
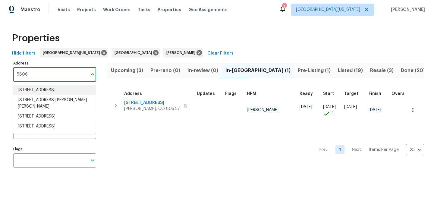
click at [76, 88] on li "5606 Calgary St Timnath CO 80547" at bounding box center [54, 90] width 83 height 10
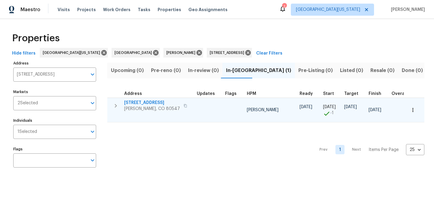
click at [144, 102] on span "5606 Calgary St" at bounding box center [152, 103] width 56 height 6
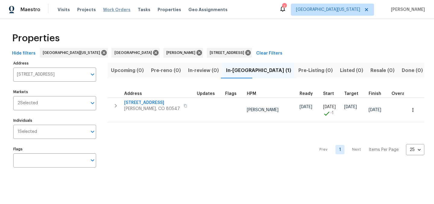
click at [106, 7] on span "Work Orders" at bounding box center [116, 10] width 27 height 6
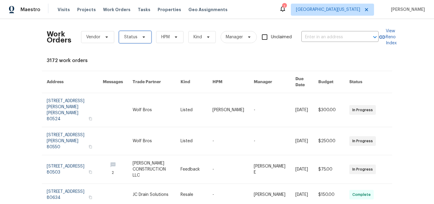
click at [129, 38] on span "Status" at bounding box center [130, 37] width 13 height 6
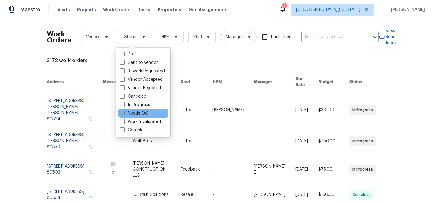
click at [136, 114] on label "Needs QC" at bounding box center [134, 113] width 28 height 6
click at [124, 114] on input "Needs QC" at bounding box center [122, 112] width 4 height 4
checkbox input "true"
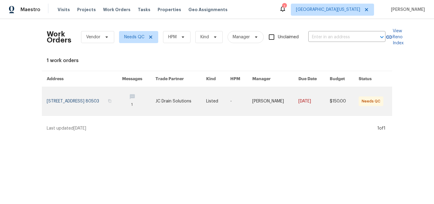
click at [107, 102] on link at bounding box center [84, 101] width 75 height 28
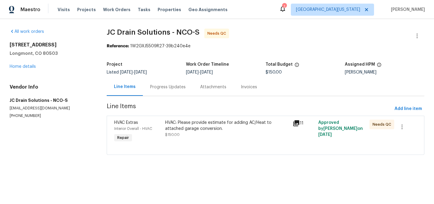
click at [203, 126] on div "HVAC: Please provide estimate for adding AC/Heat to attached garage conversion." at bounding box center [227, 126] width 124 height 12
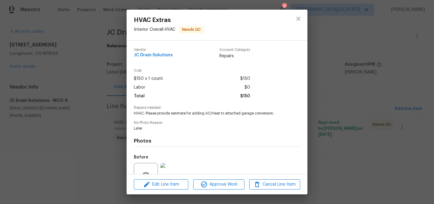
scroll to position [58, 0]
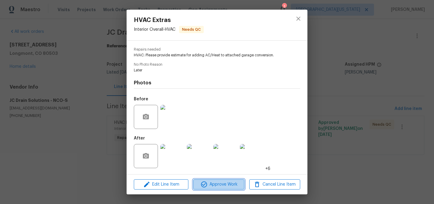
click at [236, 183] on span "Approve Work" at bounding box center [218, 185] width 47 height 8
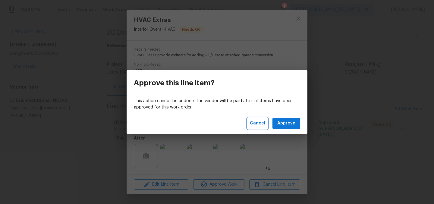
click at [256, 121] on span "Cancel" at bounding box center [257, 124] width 15 height 8
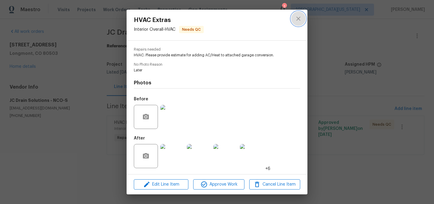
drag, startPoint x: 298, startPoint y: 23, endPoint x: 297, endPoint y: 17, distance: 5.6
click at [297, 17] on button "close" at bounding box center [298, 18] width 14 height 14
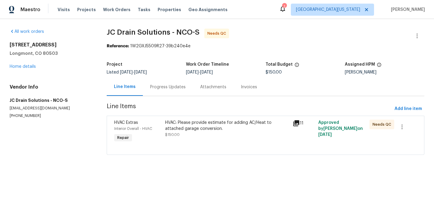
click at [189, 128] on div "HVAC: Please provide estimate for adding AC/Heat to attached garage conversion." at bounding box center [227, 126] width 124 height 12
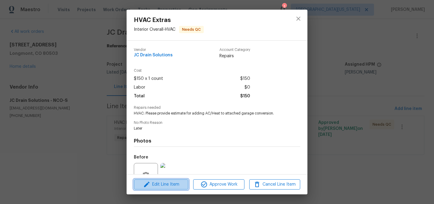
click at [173, 187] on span "Edit Line Item" at bounding box center [161, 185] width 51 height 8
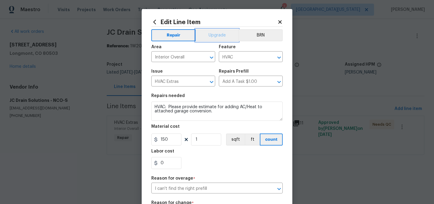
click at [222, 39] on button "Upgrade" at bounding box center [217, 35] width 43 height 12
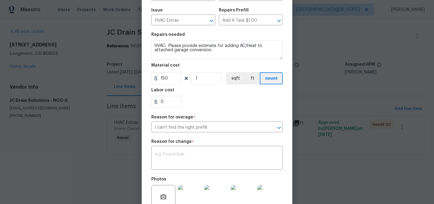
scroll to position [124, 0]
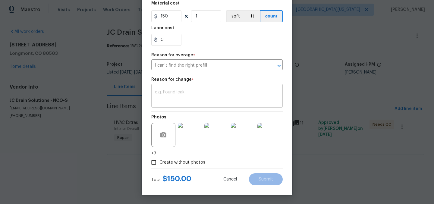
click at [220, 86] on div "x ​" at bounding box center [216, 96] width 131 height 22
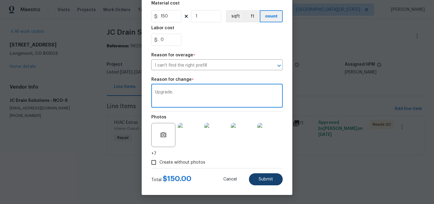
type textarea "Upgrade."
click at [261, 177] on span "Submit" at bounding box center [266, 179] width 14 height 5
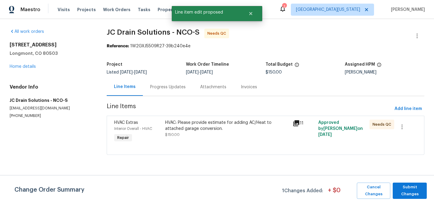
scroll to position [0, 0]
click at [408, 189] on span "Submit Changes" at bounding box center [410, 191] width 28 height 14
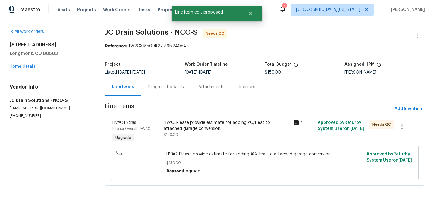
click at [209, 129] on div "HVAC: Please provide estimate for adding AC/Heat to attached garage conversion." at bounding box center [226, 126] width 125 height 12
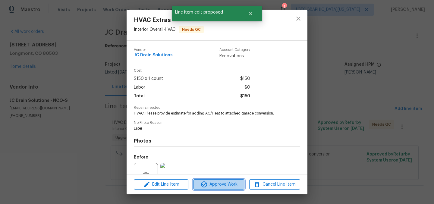
click at [217, 187] on span "Approve Work" at bounding box center [218, 185] width 47 height 8
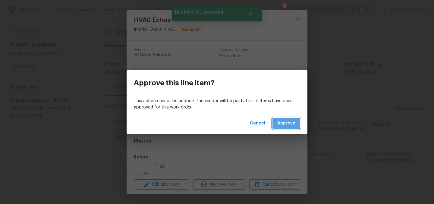
click at [290, 124] on span "Approve" at bounding box center [286, 124] width 18 height 8
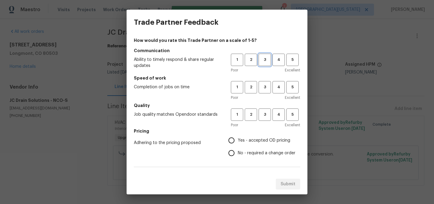
click at [262, 58] on span "3" at bounding box center [264, 59] width 11 height 7
click at [260, 89] on span "3" at bounding box center [264, 87] width 11 height 7
click at [262, 119] on button "3" at bounding box center [265, 114] width 12 height 12
click at [247, 134] on label "Yes - accepted OD pricing" at bounding box center [260, 140] width 70 height 13
click at [238, 134] on input "Yes - accepted OD pricing" at bounding box center [231, 140] width 13 height 13
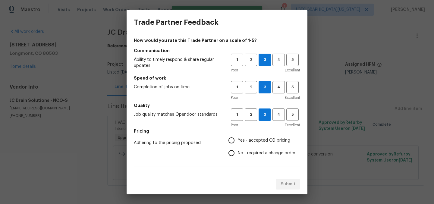
radio input "true"
click at [246, 140] on span "Yes - accepted OD pricing" at bounding box center [264, 140] width 52 height 6
click at [238, 140] on input "Yes - accepted OD pricing" at bounding box center [231, 140] width 13 height 13
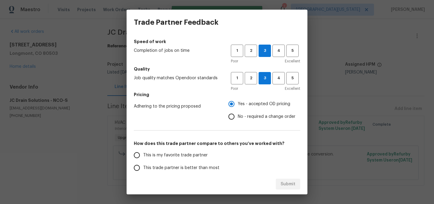
scroll to position [102, 0]
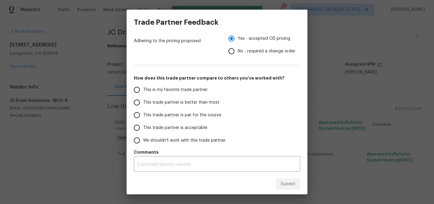
click at [167, 90] on span "This is my favorite trade partner" at bounding box center [175, 90] width 64 height 6
click at [143, 90] on input "This is my favorite trade partner" at bounding box center [136, 89] width 13 height 13
radio input "false"
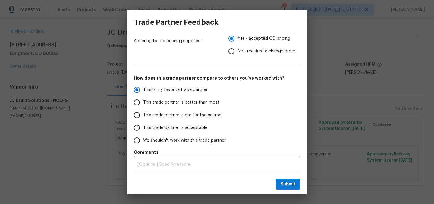
click at [157, 102] on span "This trade partner is better than most" at bounding box center [181, 102] width 76 height 6
click at [143, 102] on input "This trade partner is better than most" at bounding box center [136, 102] width 13 height 13
radio input "false"
click at [144, 114] on span "This trade partner is par for the course" at bounding box center [182, 115] width 78 height 6
click at [143, 114] on input "This trade partner is par for the course" at bounding box center [136, 115] width 13 height 13
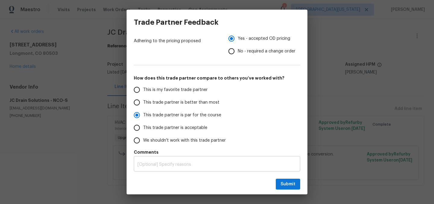
click at [212, 165] on textarea at bounding box center [216, 164] width 159 height 4
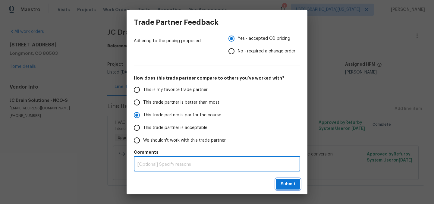
click at [294, 187] on span "Submit" at bounding box center [288, 184] width 15 height 8
radio input "true"
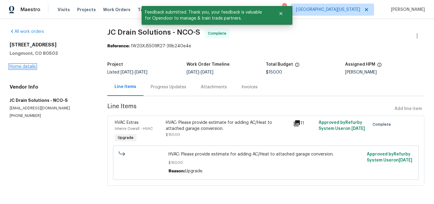
click at [24, 68] on link "Home details" at bounding box center [23, 66] width 26 height 4
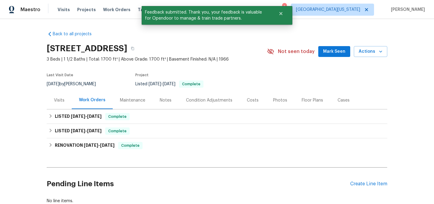
click at [254, 71] on section "12682 Anhawa Ave, Longmont, CO 80503 3 Beds | 1 1/2 Baths | Total: 1700 ft² | A…" at bounding box center [217, 66] width 340 height 51
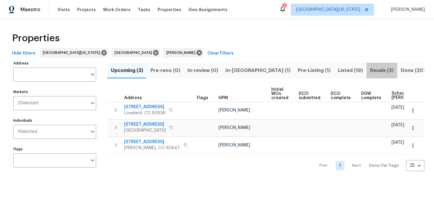
click at [370, 71] on span "Resale (3)" at bounding box center [382, 70] width 24 height 8
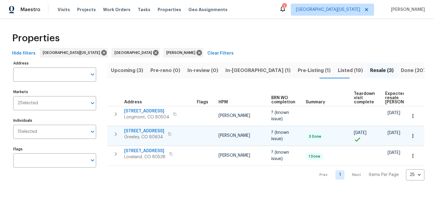
click at [145, 128] on span "[STREET_ADDRESS]" at bounding box center [144, 131] width 40 height 6
click at [279, 42] on div "Properties" at bounding box center [217, 38] width 415 height 19
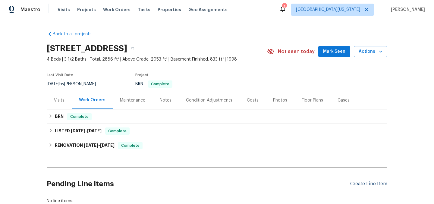
click at [374, 183] on div "Create Line Item" at bounding box center [368, 184] width 37 height 6
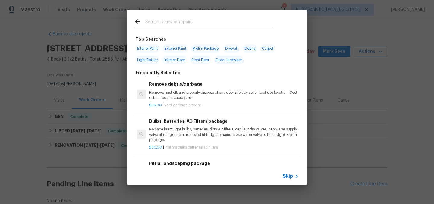
click at [185, 24] on input "text" at bounding box center [209, 22] width 128 height 9
click at [290, 176] on span "Skip" at bounding box center [288, 176] width 10 height 6
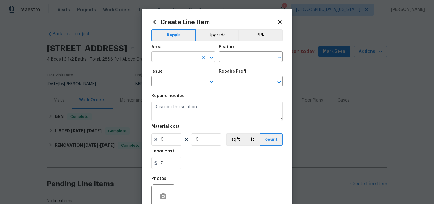
click at [178, 55] on input "text" at bounding box center [174, 57] width 47 height 9
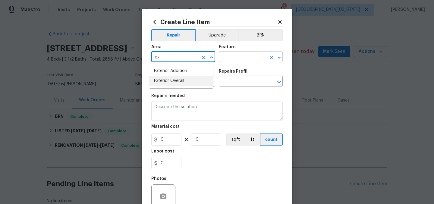
drag, startPoint x: 197, startPoint y: 82, endPoint x: 230, endPoint y: 58, distance: 40.6
click at [197, 82] on li "Exterior Overall" at bounding box center [181, 81] width 64 height 10
type input "Exterior Overall"
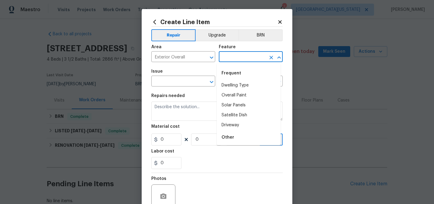
click at [237, 54] on input "text" at bounding box center [242, 57] width 47 height 9
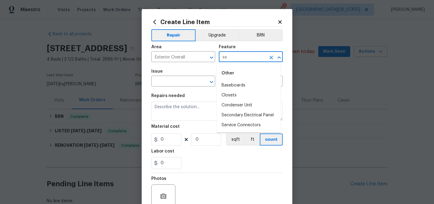
type input "s"
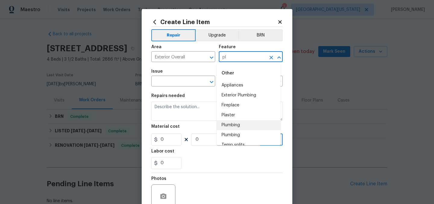
click at [235, 124] on li "Plumbing" at bounding box center [249, 125] width 64 height 10
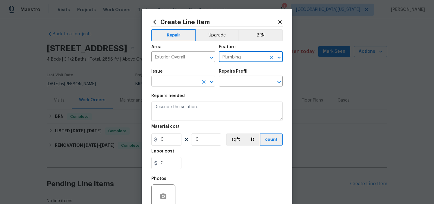
type input "Plumbing"
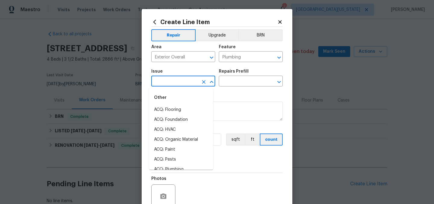
click at [189, 83] on input "text" at bounding box center [174, 81] width 47 height 9
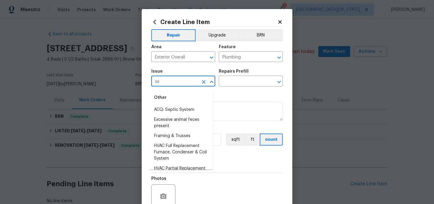
type input "s"
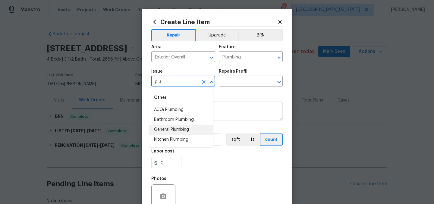
click at [180, 130] on li "General Plumbing" at bounding box center [181, 130] width 64 height 10
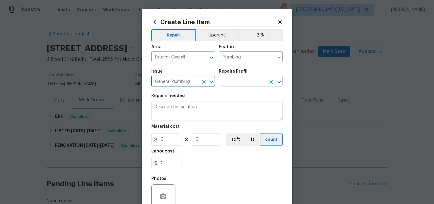
type input "General Plumbing"
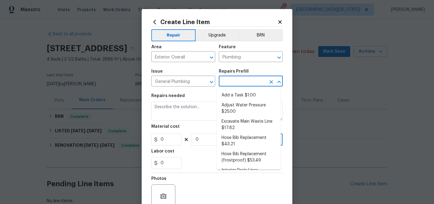
click at [240, 81] on input "text" at bounding box center [242, 81] width 47 height 9
click at [241, 96] on li "Add a Task $1.00" at bounding box center [249, 95] width 64 height 10
type input "Add a Task $1.00"
type textarea "HPM to detail"
type input "1"
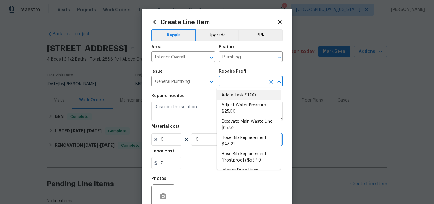
type input "1"
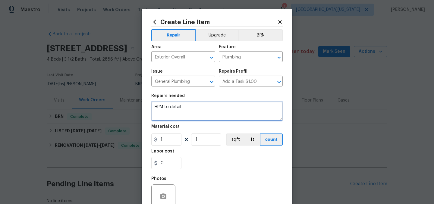
click at [202, 109] on textarea "HPM to detail" at bounding box center [216, 111] width 131 height 19
type textarea "Sewer line scope and estimate."
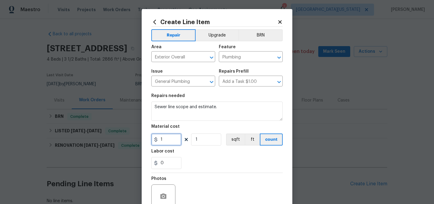
click at [170, 141] on input "1" at bounding box center [166, 139] width 30 height 12
type input "150"
drag, startPoint x: 196, startPoint y: 168, endPoint x: 203, endPoint y: 171, distance: 7.7
click at [197, 168] on div "0" at bounding box center [216, 163] width 131 height 12
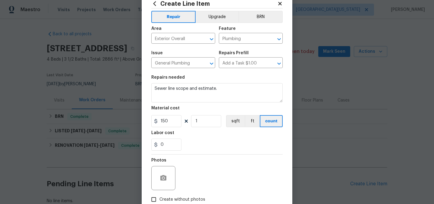
scroll to position [56, 0]
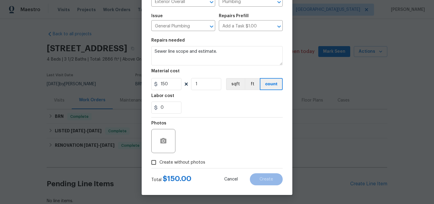
click at [172, 163] on span "Create without photos" at bounding box center [182, 162] width 46 height 6
click at [159, 163] on input "Create without photos" at bounding box center [153, 162] width 11 height 11
checkbox input "true"
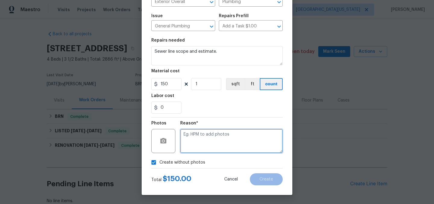
click at [224, 146] on textarea at bounding box center [231, 141] width 102 height 24
type textarea "Later"
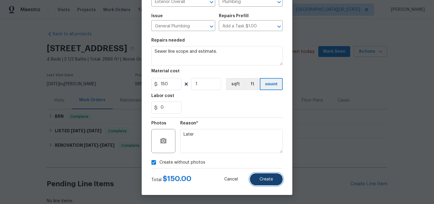
click at [258, 184] on button "Create" at bounding box center [266, 179] width 33 height 12
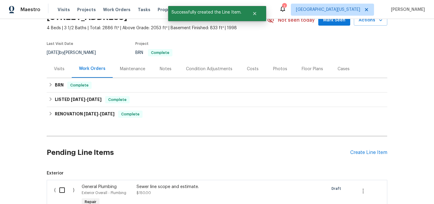
scroll to position [114, 0]
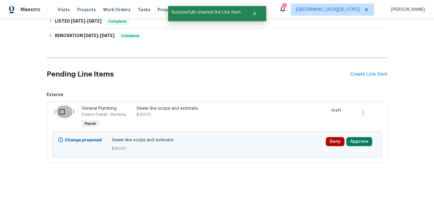
click at [62, 107] on input "checkbox" at bounding box center [64, 111] width 17 height 13
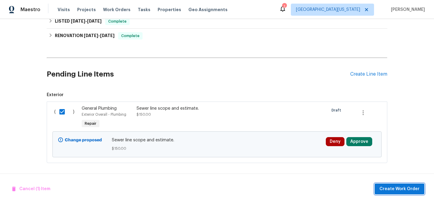
click at [389, 189] on span "Create Work Order" at bounding box center [399, 189] width 40 height 8
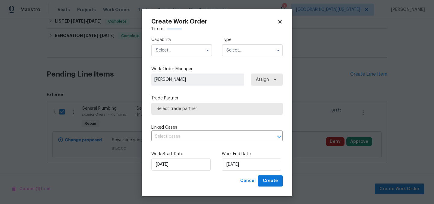
checkbox input "false"
click at [178, 50] on input "text" at bounding box center [181, 50] width 61 height 12
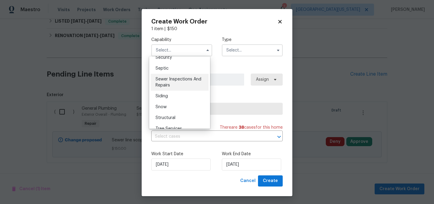
scroll to position [631, 0]
click at [183, 91] on div "Sewer Inspections And Repairs" at bounding box center [180, 82] width 58 height 17
type input "Sewer Inspections And Repairs"
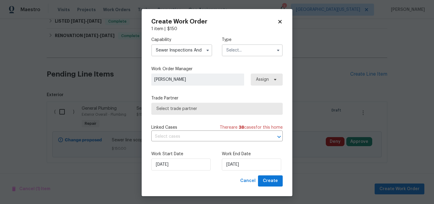
click at [232, 47] on input "text" at bounding box center [252, 50] width 61 height 12
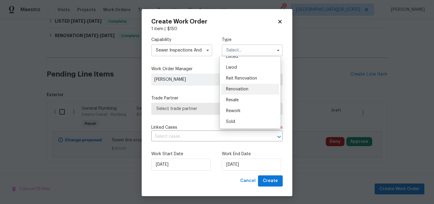
scroll to position [1, 0]
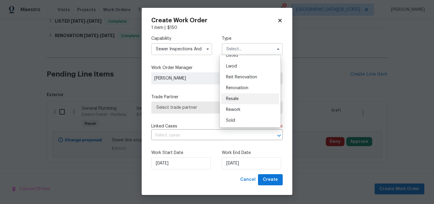
click at [244, 98] on div "Resale" at bounding box center [250, 98] width 58 height 11
type input "Resale"
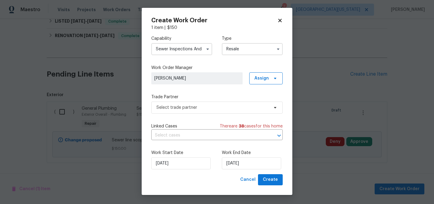
scroll to position [0, 0]
click at [202, 108] on span "Select trade partner" at bounding box center [212, 108] width 112 height 6
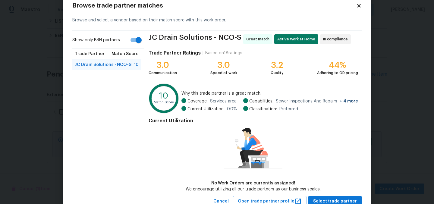
scroll to position [37, 0]
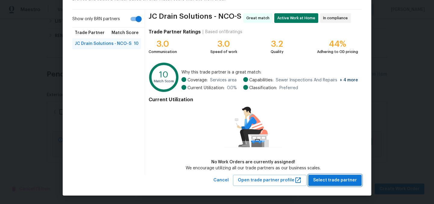
click at [334, 176] on button "Select trade partner" at bounding box center [334, 180] width 53 height 11
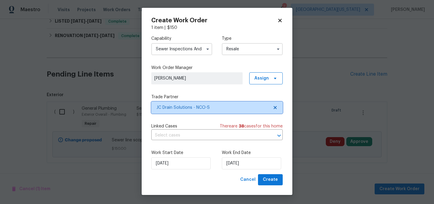
scroll to position [0, 0]
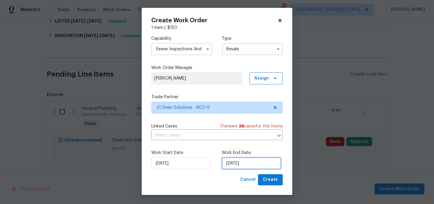
click at [236, 163] on input "[DATE]" at bounding box center [251, 163] width 59 height 12
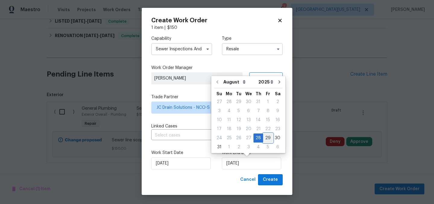
click at [266, 139] on div "29" at bounding box center [268, 138] width 10 height 8
type input "8/29/2025"
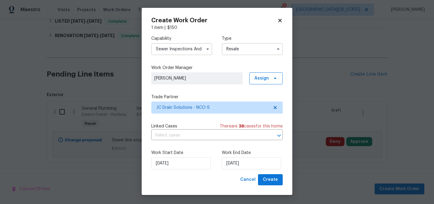
click at [199, 178] on div "Cancel Create" at bounding box center [216, 179] width 131 height 11
click at [270, 180] on span "Create" at bounding box center [270, 180] width 15 height 8
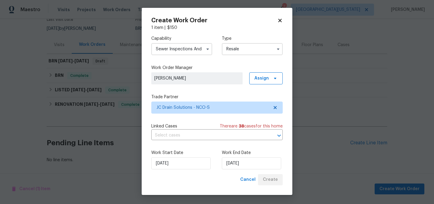
scroll to position [60, 0]
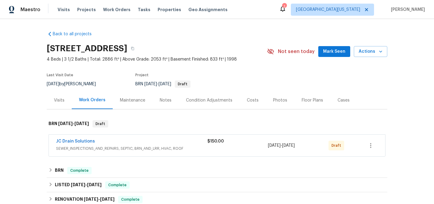
click at [120, 146] on span "SEWER_INSPECTIONS_AND_REPAIRS, SEPTIC, BRN_AND_LRR, HVAC, ROOF" at bounding box center [131, 149] width 151 height 6
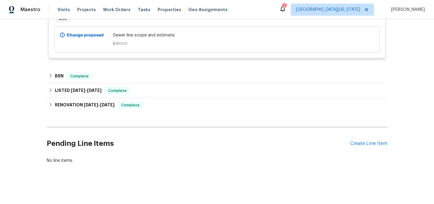
scroll to position [91, 0]
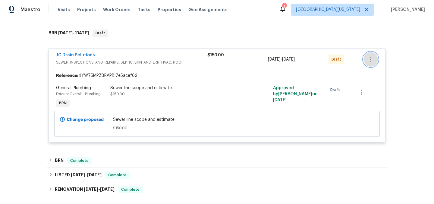
click at [369, 60] on icon "button" at bounding box center [370, 59] width 7 height 7
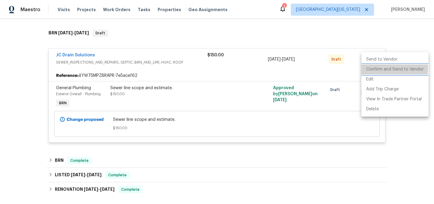
click at [367, 68] on li "Confirm and Send to Vendor" at bounding box center [394, 69] width 67 height 10
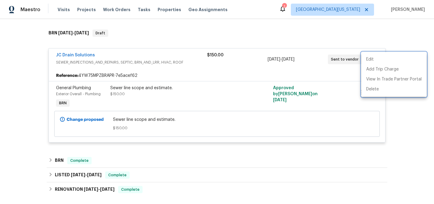
click at [214, 39] on div at bounding box center [217, 102] width 434 height 204
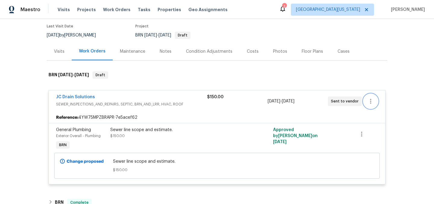
scroll to position [0, 0]
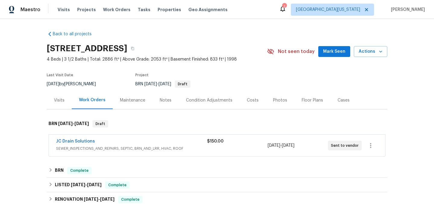
click at [157, 144] on div "JC Drain Solutions" at bounding box center [131, 141] width 151 height 7
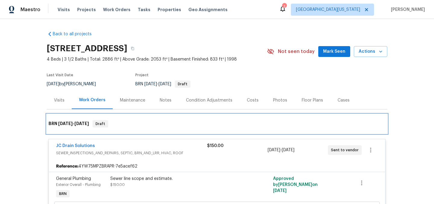
click at [140, 118] on div "BRN [DATE] - [DATE] Draft" at bounding box center [217, 123] width 340 height 19
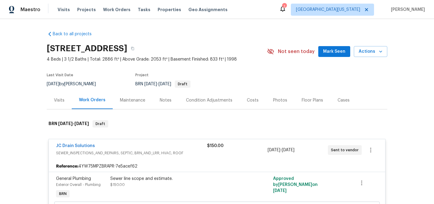
click at [110, 147] on div "JC Drain Solutions" at bounding box center [131, 146] width 151 height 7
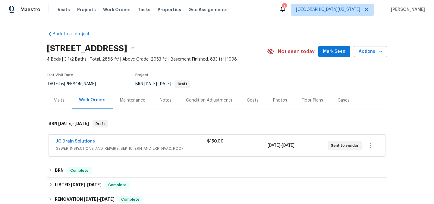
click at [227, 52] on div "[STREET_ADDRESS]" at bounding box center [157, 49] width 220 height 16
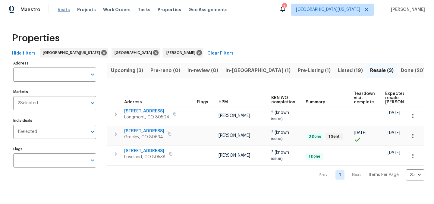
click at [66, 9] on span "Visits" at bounding box center [64, 10] width 12 height 6
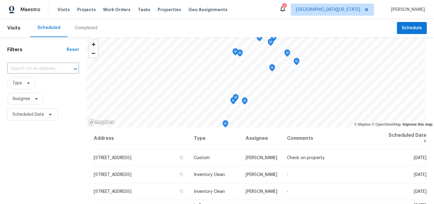
click at [186, 26] on div "Scheduled Completed" at bounding box center [213, 28] width 367 height 18
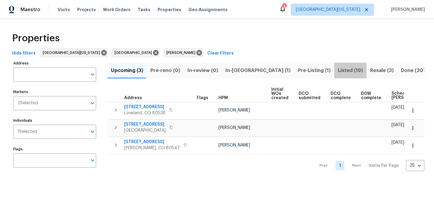
click at [338, 71] on span "Listed (19)" at bounding box center [350, 70] width 25 height 8
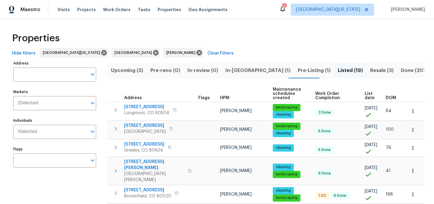
click at [365, 96] on span "List date" at bounding box center [370, 96] width 11 height 8
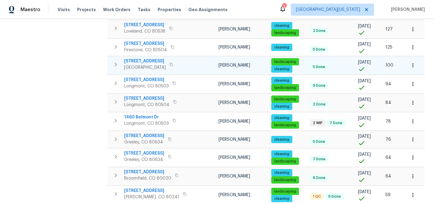
scroll to position [229, 0]
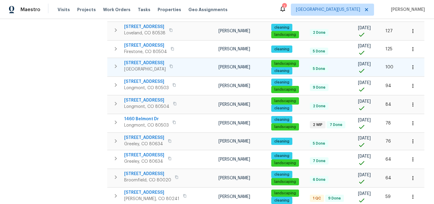
click at [142, 60] on span "12742 E 104th Dr" at bounding box center [145, 63] width 42 height 6
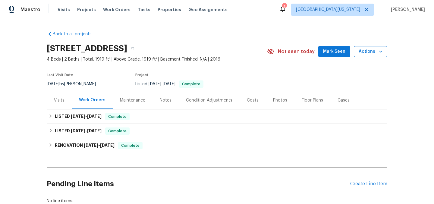
click at [362, 51] on span "Actions" at bounding box center [371, 52] width 24 height 8
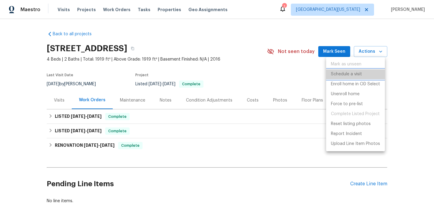
click at [357, 75] on p "Schedule a visit" at bounding box center [346, 74] width 31 height 6
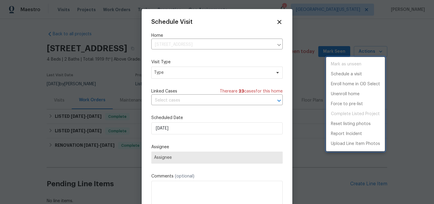
click at [211, 76] on div at bounding box center [217, 102] width 434 height 204
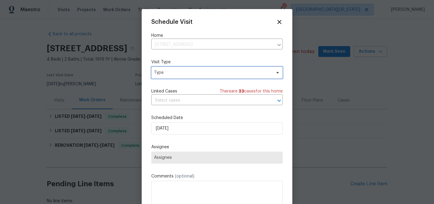
click at [211, 74] on span "Type" at bounding box center [212, 73] width 117 height 6
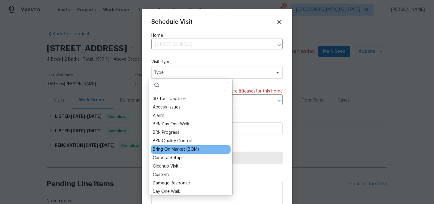
scroll to position [6, 0]
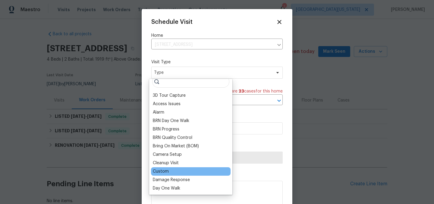
click at [163, 172] on div "Custom" at bounding box center [161, 171] width 16 height 6
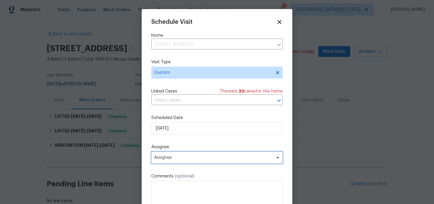
click at [216, 157] on span "Assignee" at bounding box center [213, 157] width 118 height 5
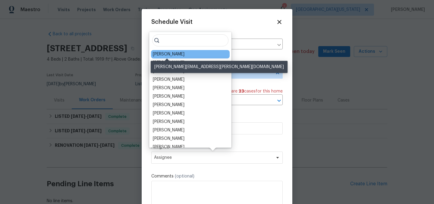
click at [171, 54] on div "[PERSON_NAME]" at bounding box center [169, 54] width 32 height 6
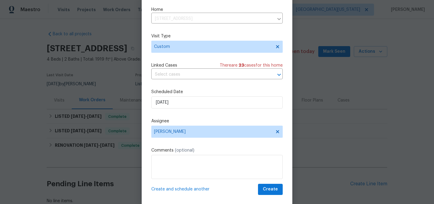
scroll to position [25, 0]
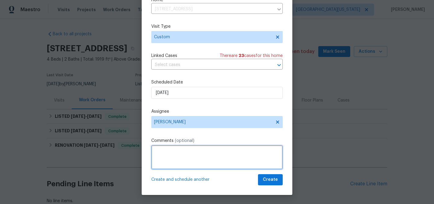
click at [215, 155] on textarea at bounding box center [216, 157] width 131 height 24
type textarea "Check on property."
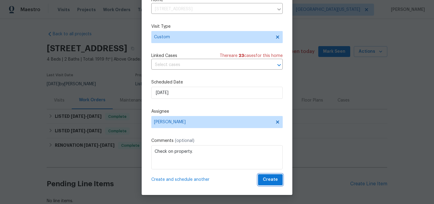
click at [268, 177] on span "Create" at bounding box center [270, 180] width 15 height 8
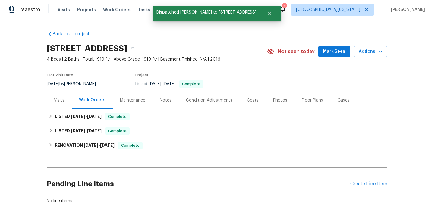
scroll to position [0, 0]
